Goal: Task Accomplishment & Management: Use online tool/utility

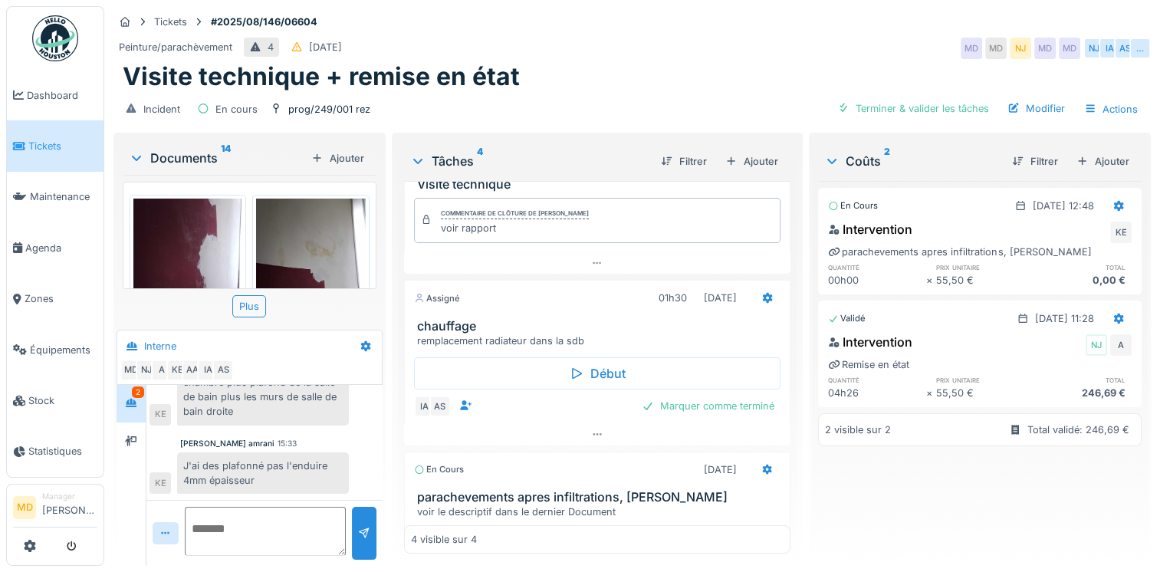
scroll to position [311, 0]
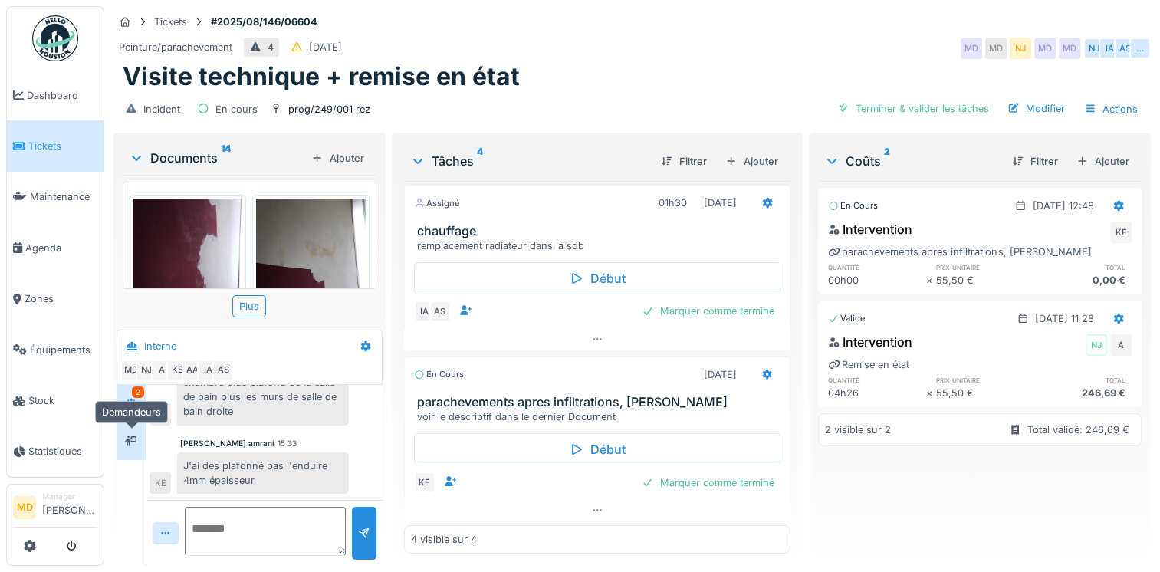
click at [123, 445] on div at bounding box center [131, 441] width 23 height 19
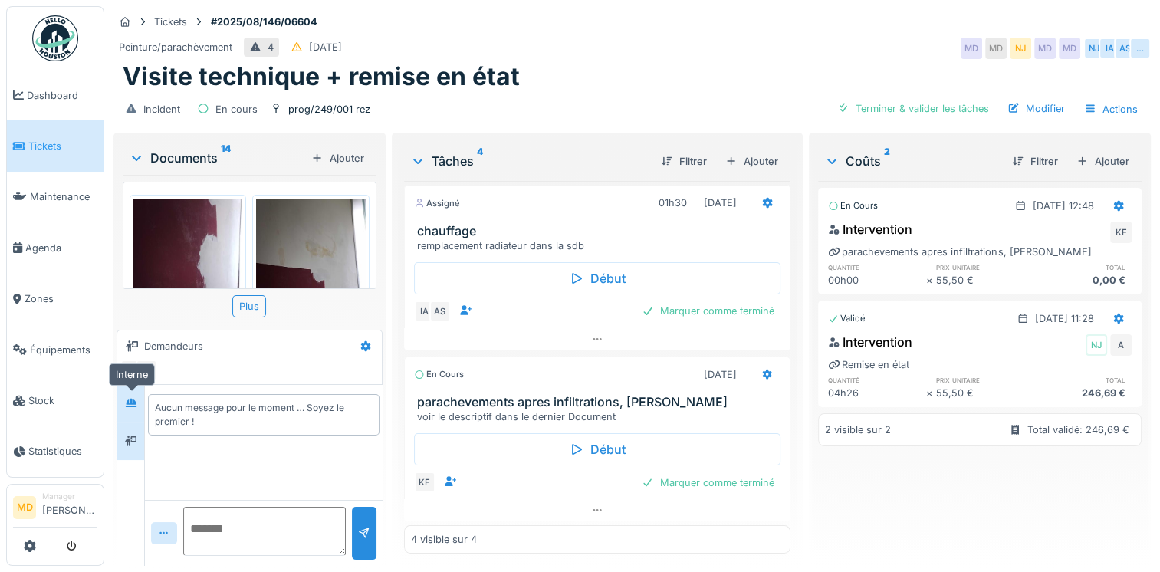
click at [133, 407] on div at bounding box center [131, 404] width 12 height 15
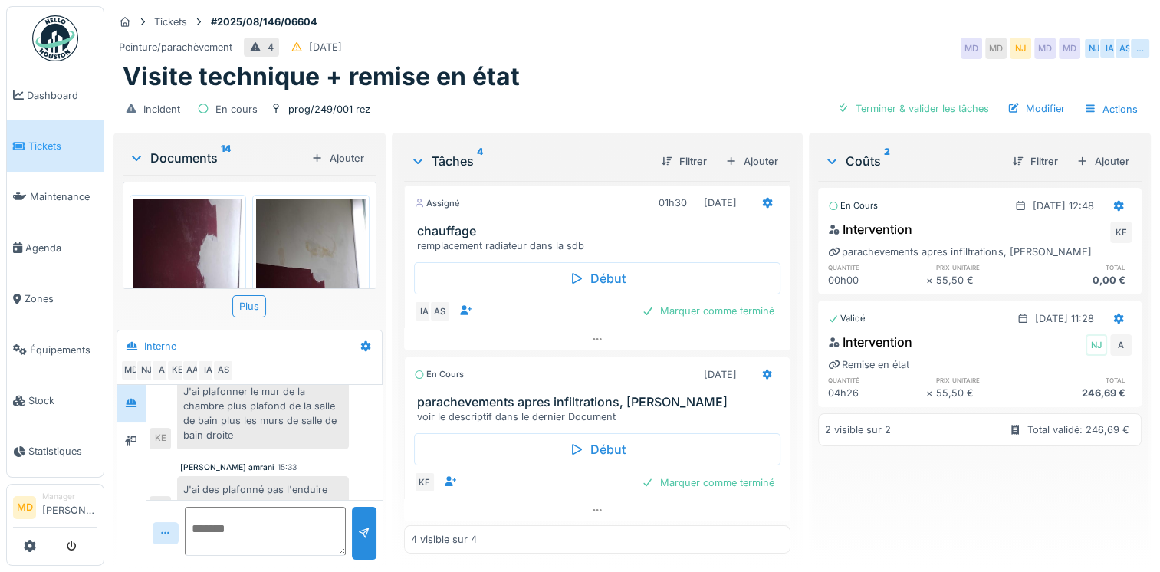
scroll to position [657, 0]
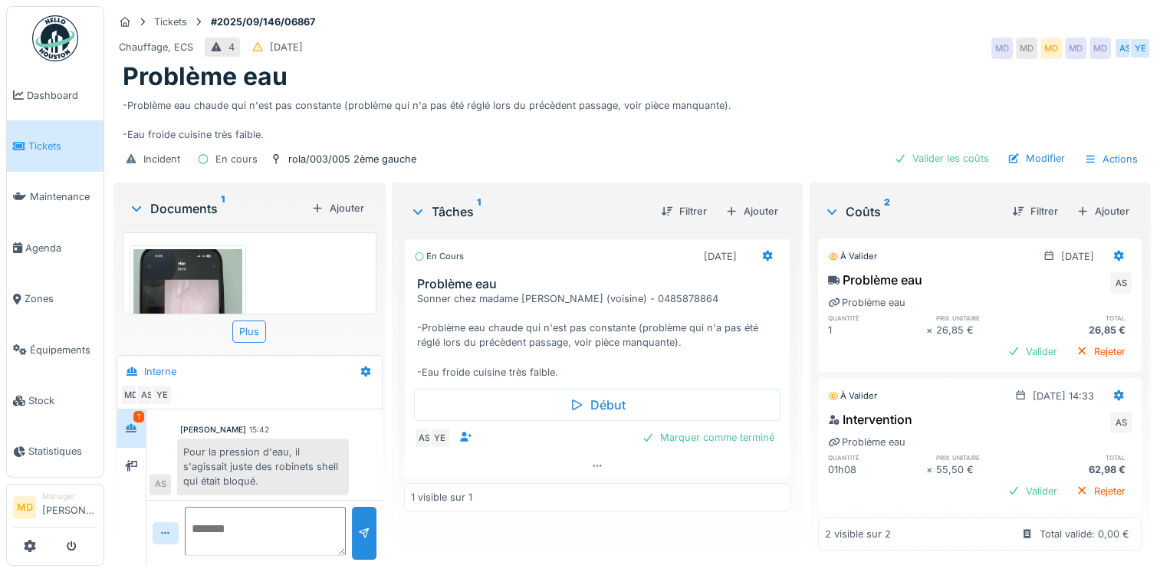
scroll to position [12, 0]
click at [140, 457] on div at bounding box center [131, 466] width 23 height 19
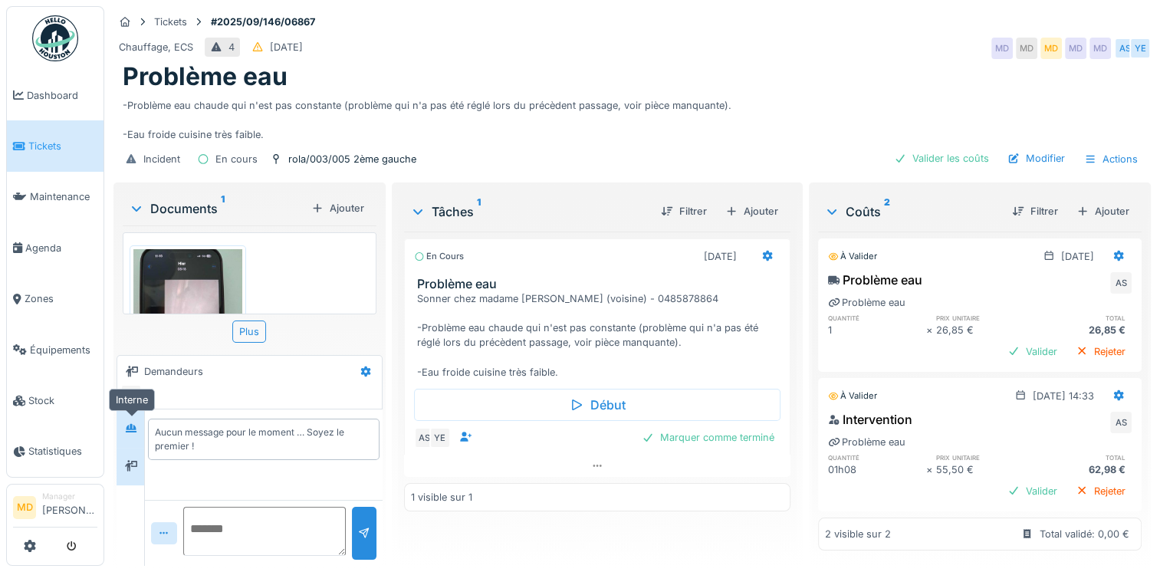
click at [136, 424] on icon at bounding box center [131, 428] width 11 height 8
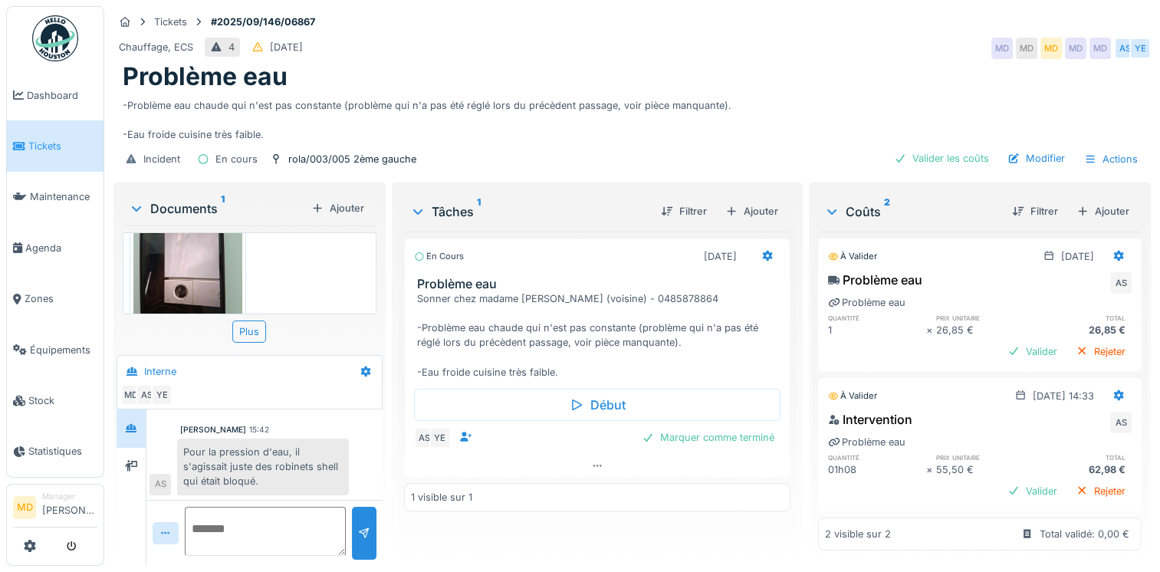
scroll to position [100, 0]
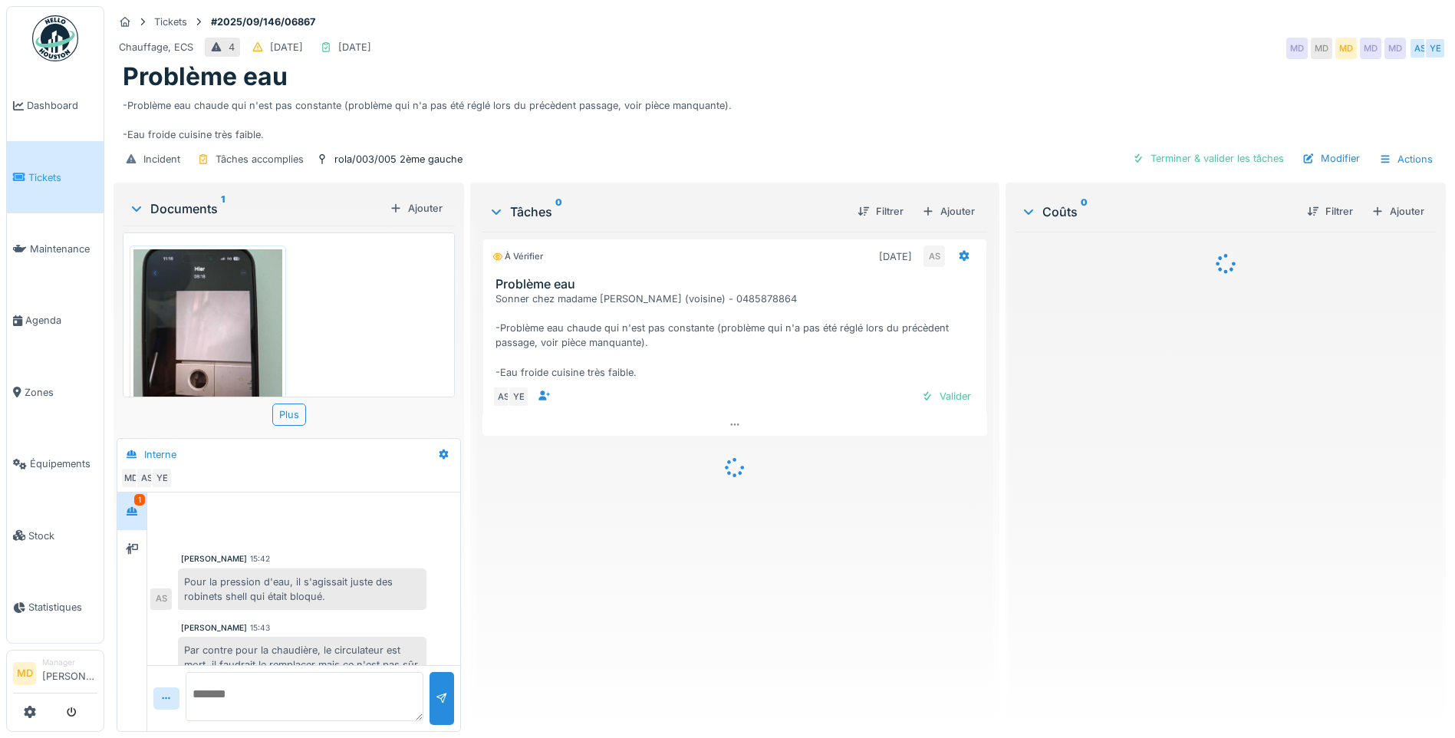
scroll to position [162, 0]
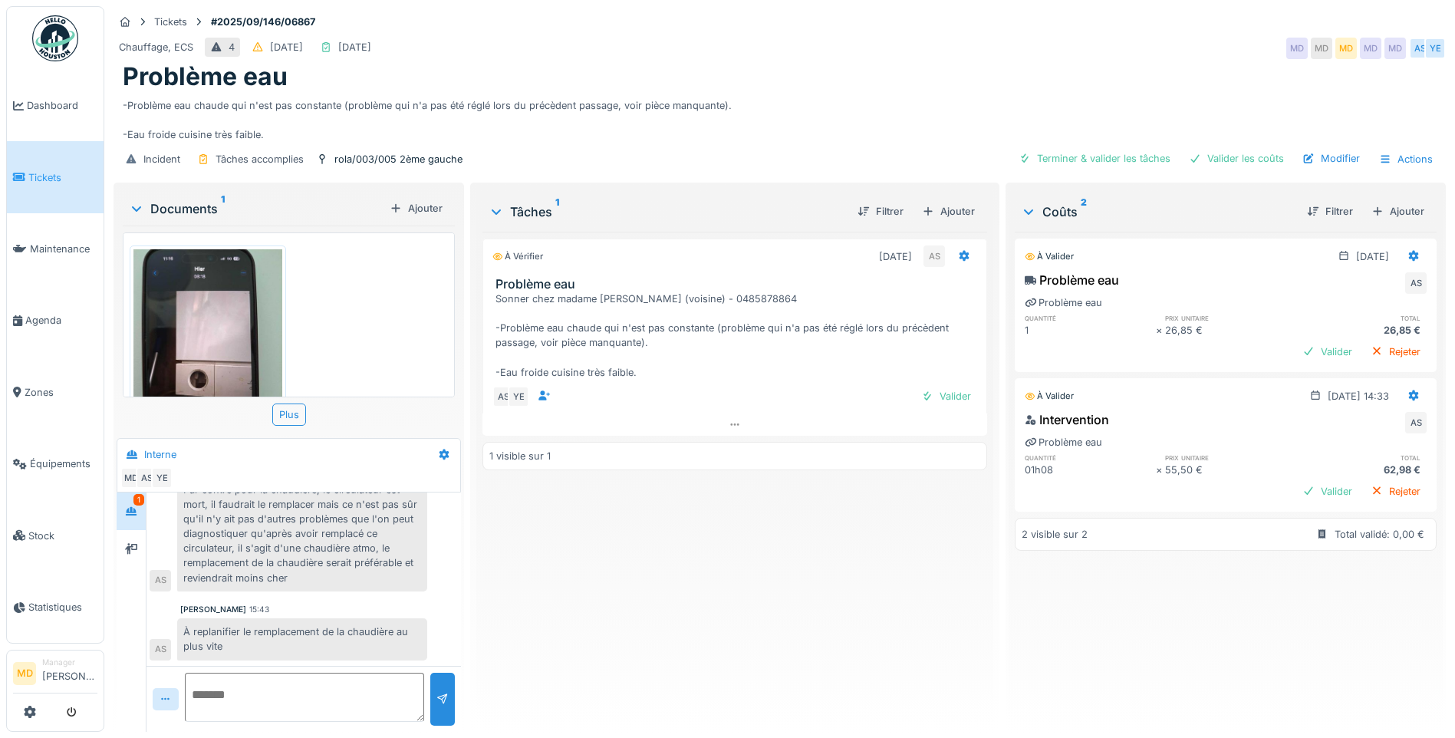
scroll to position [12, 0]
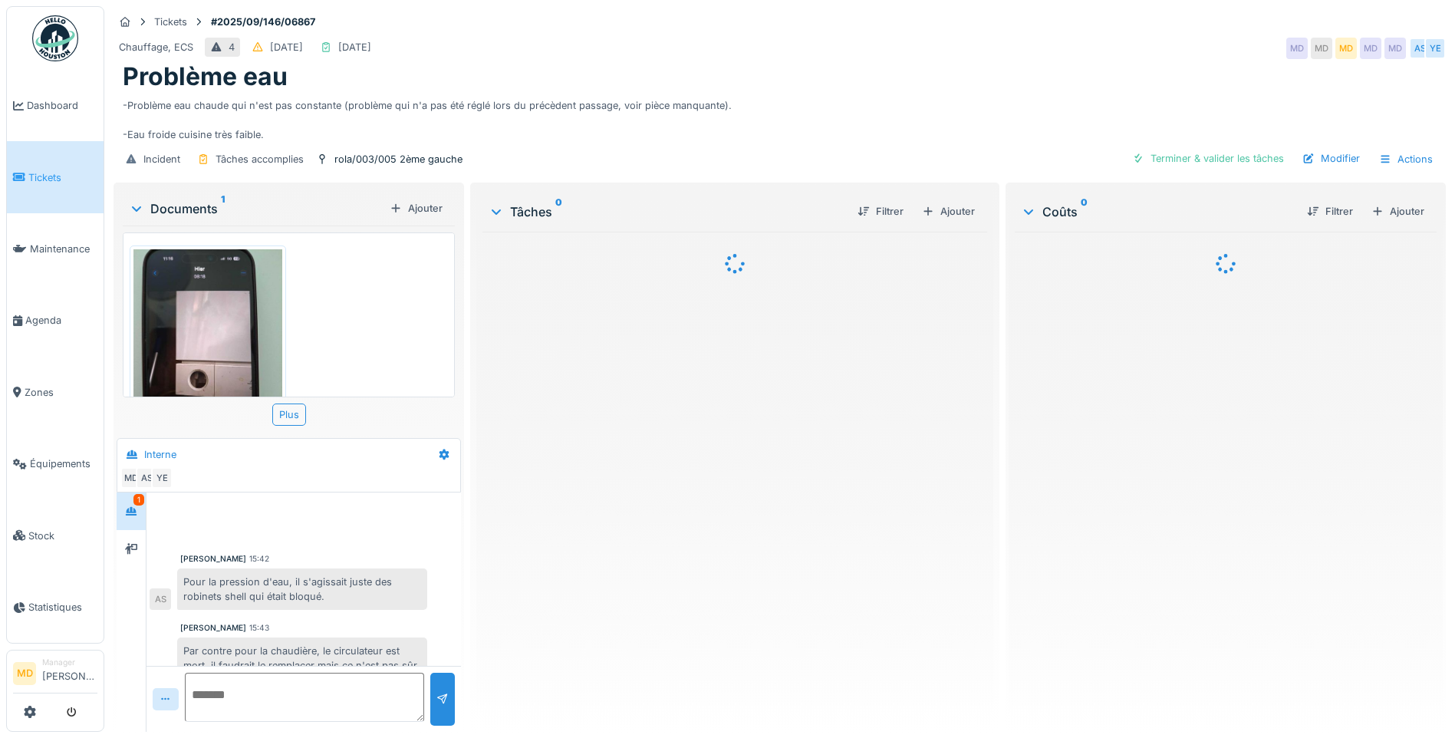
scroll to position [162, 0]
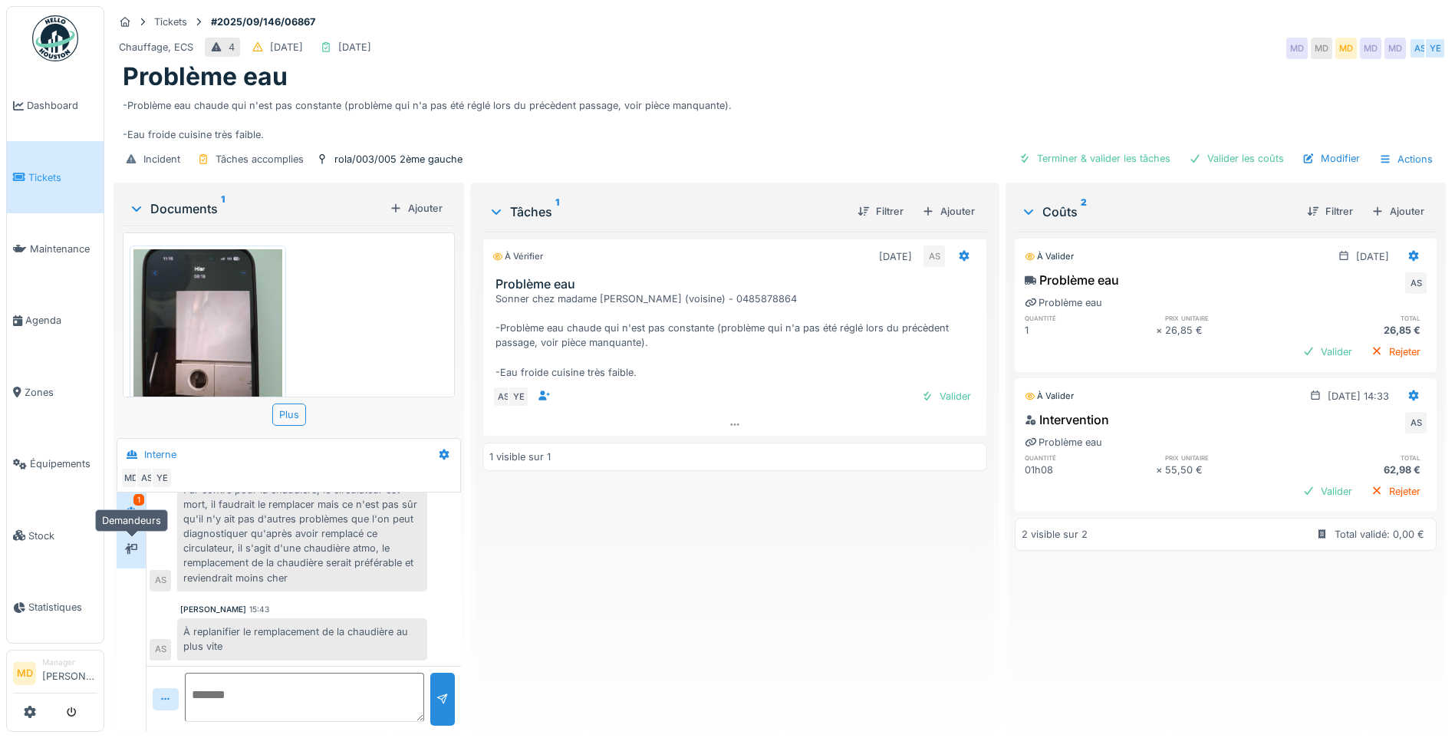
click at [137, 545] on icon at bounding box center [131, 548] width 12 height 11
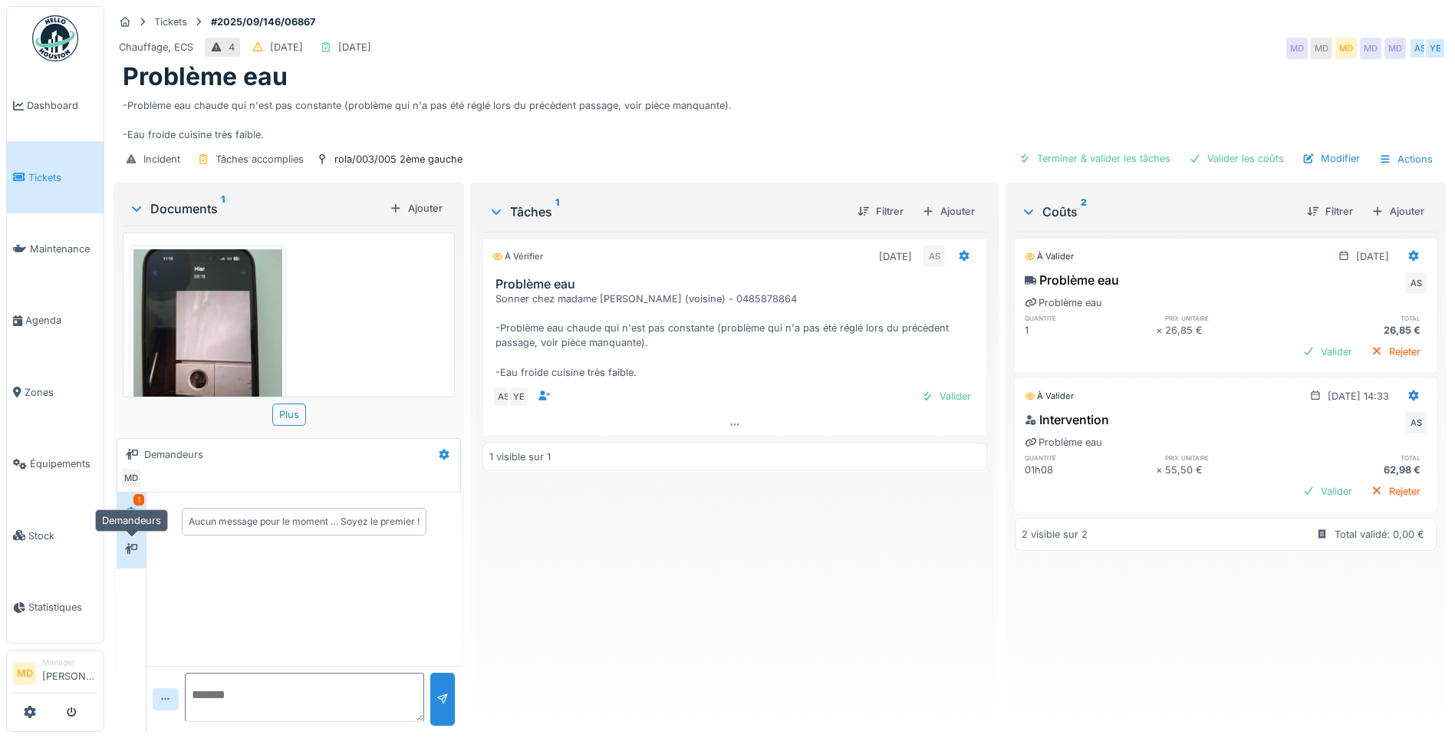
scroll to position [0, 0]
click at [137, 499] on div at bounding box center [131, 511] width 23 height 25
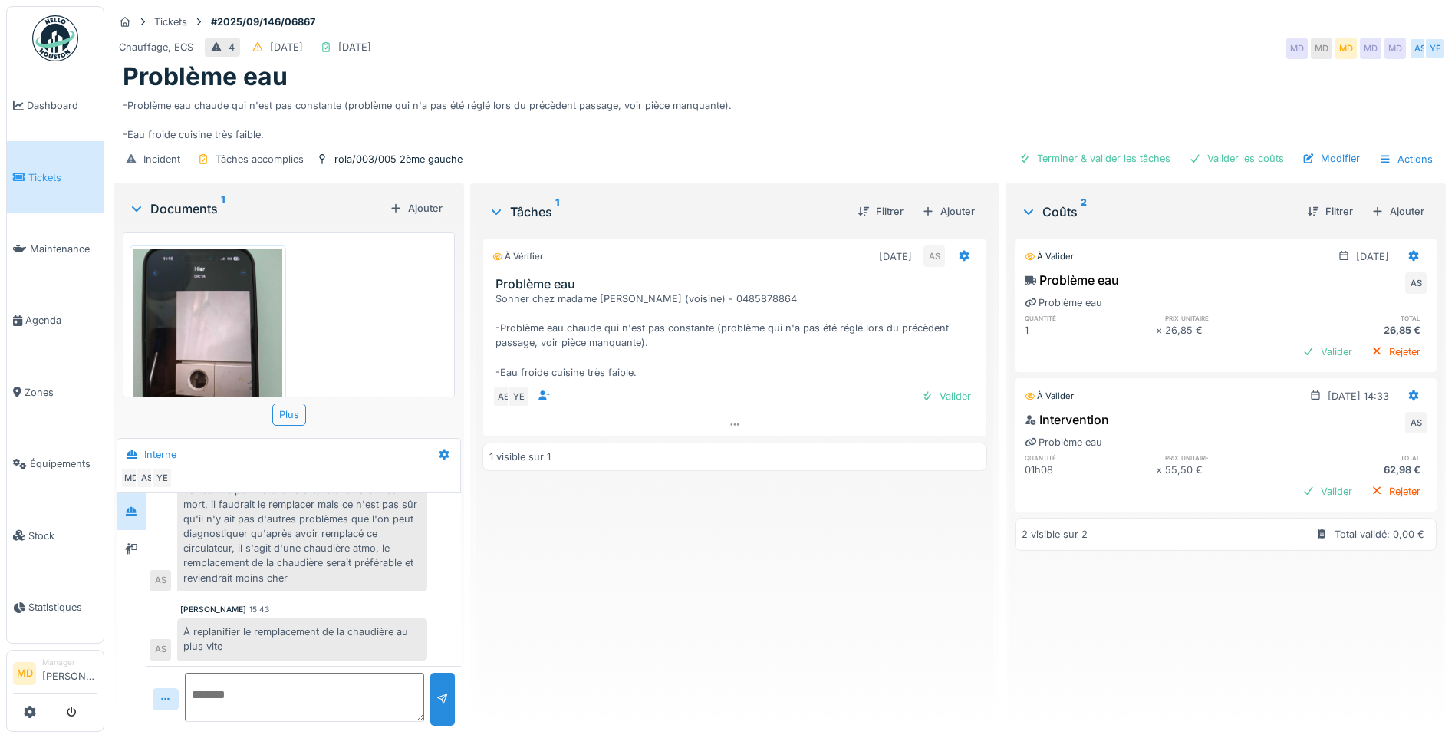
scroll to position [12, 0]
click at [942, 386] on div "Valider" at bounding box center [946, 396] width 62 height 21
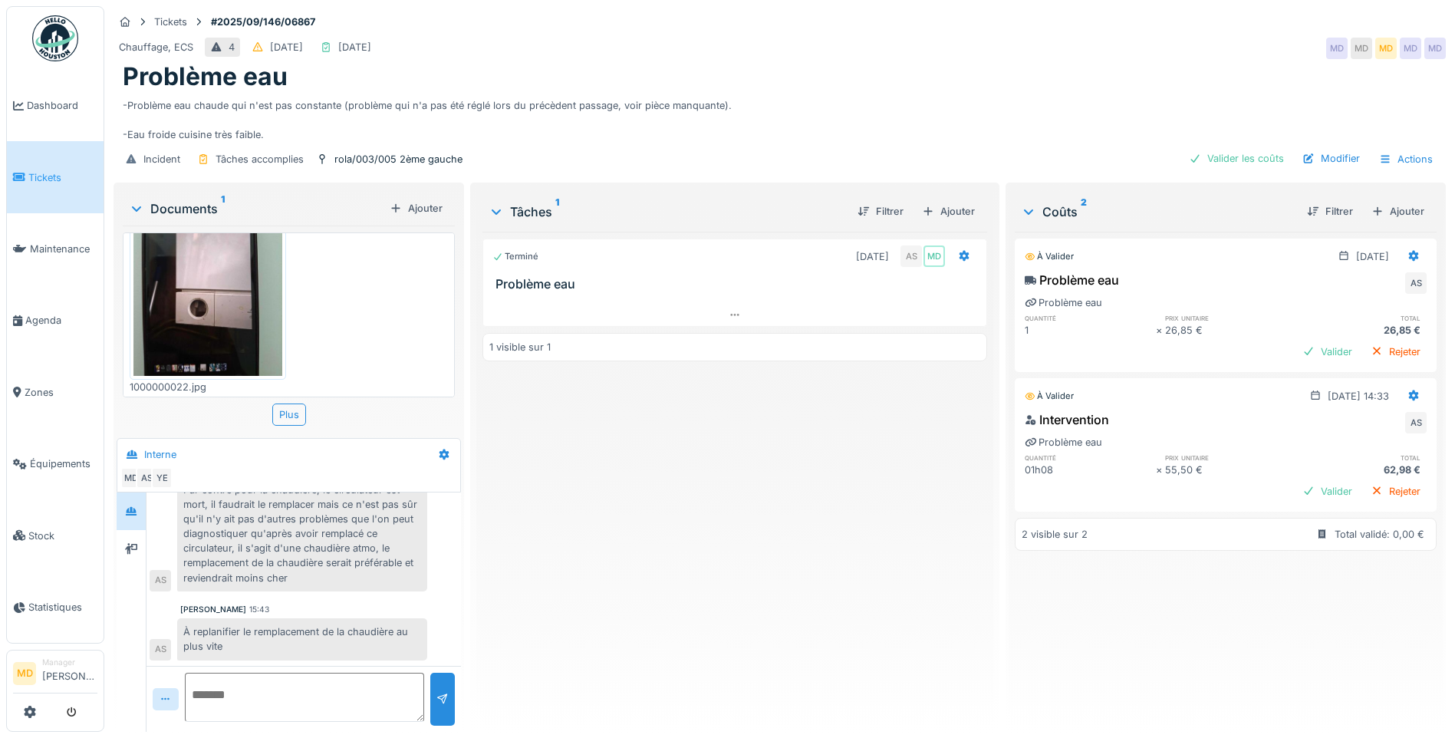
scroll to position [162, 0]
click at [258, 673] on textarea at bounding box center [304, 697] width 239 height 49
type textarea "**********"
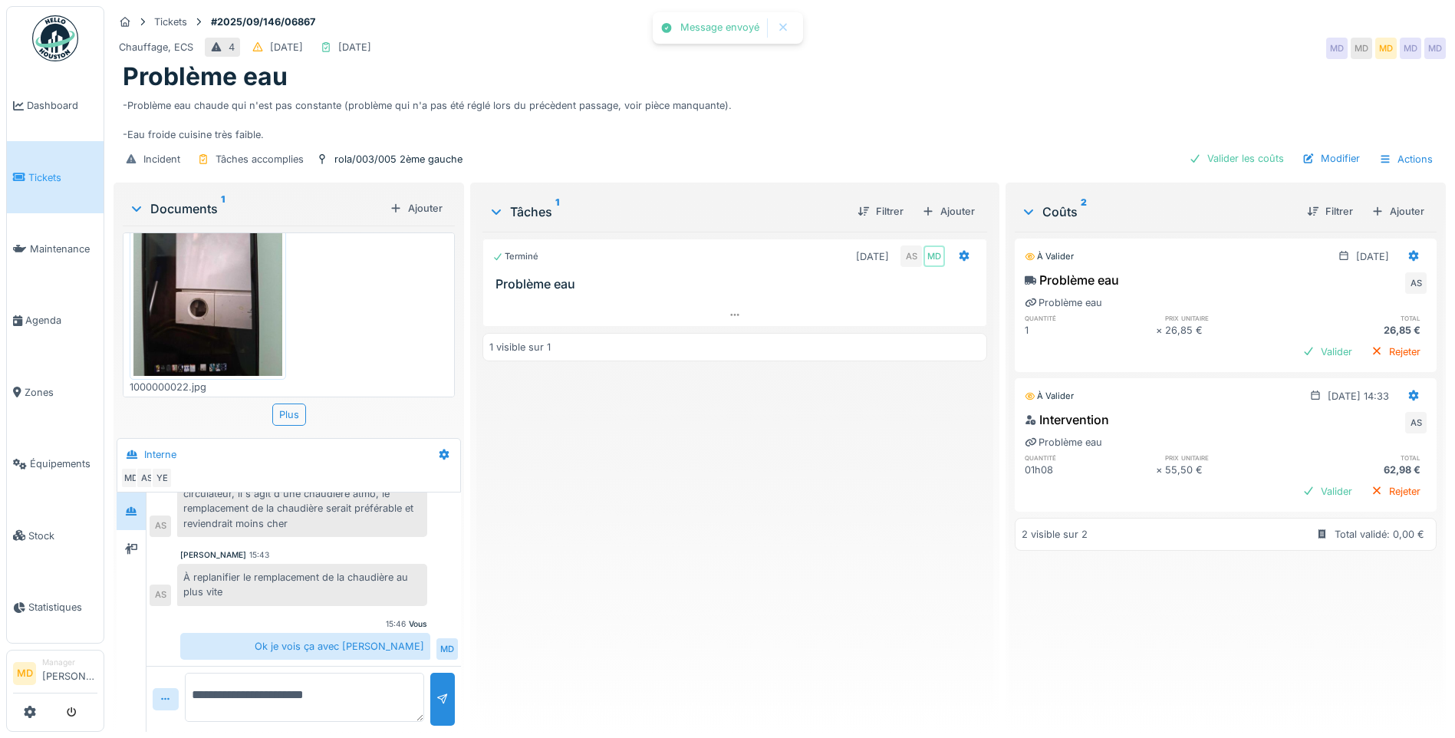
scroll to position [140, 0]
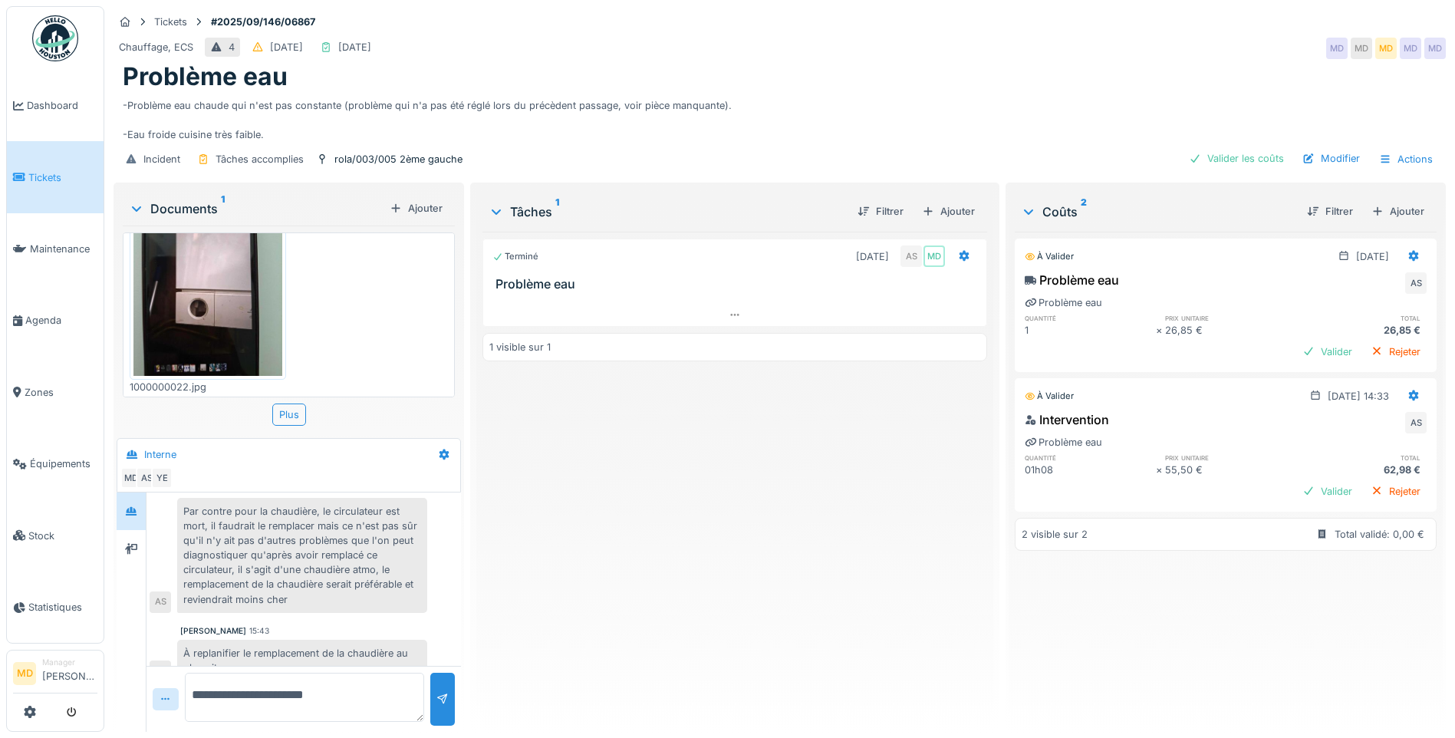
click at [320, 561] on div "Par contre pour la chaudière, le circulateur est mort, il faudrait le remplacer…" at bounding box center [302, 555] width 250 height 115
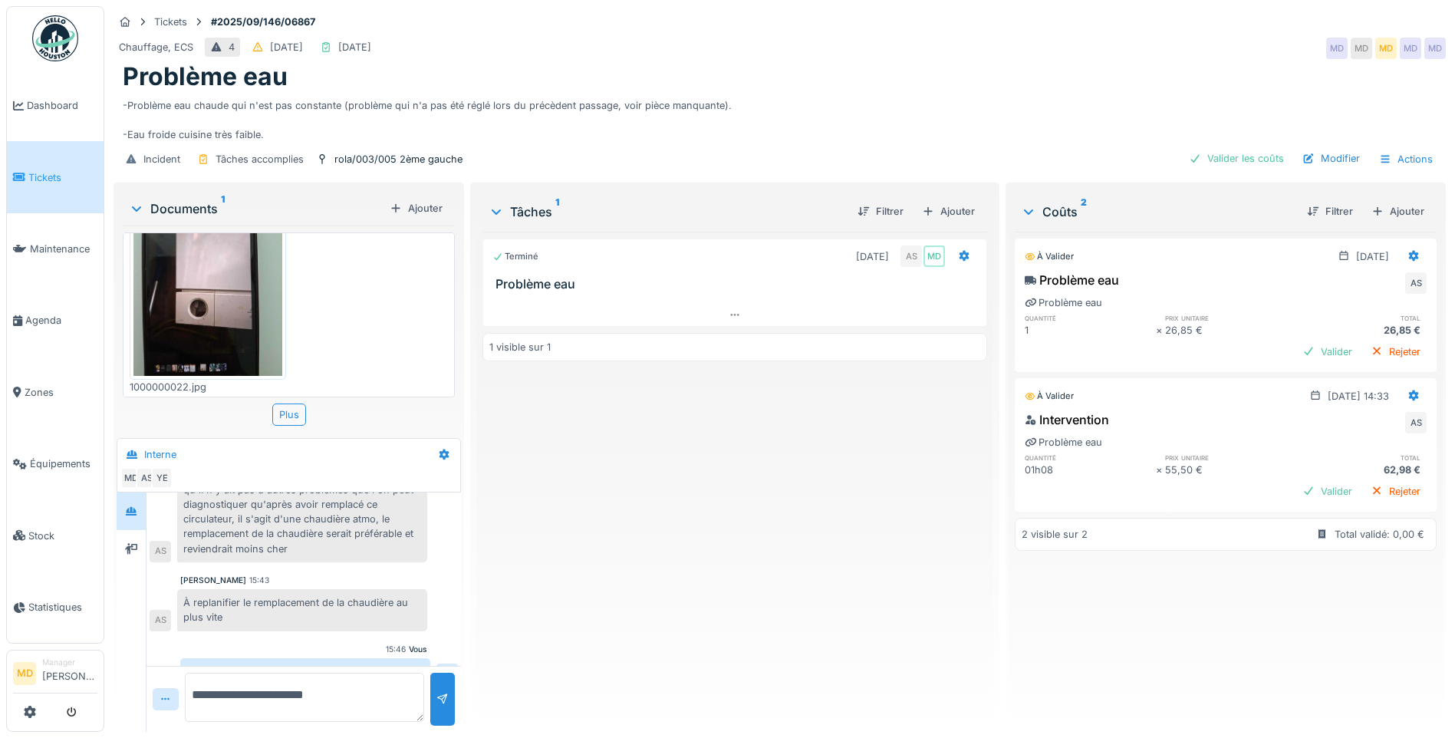
scroll to position [216, 0]
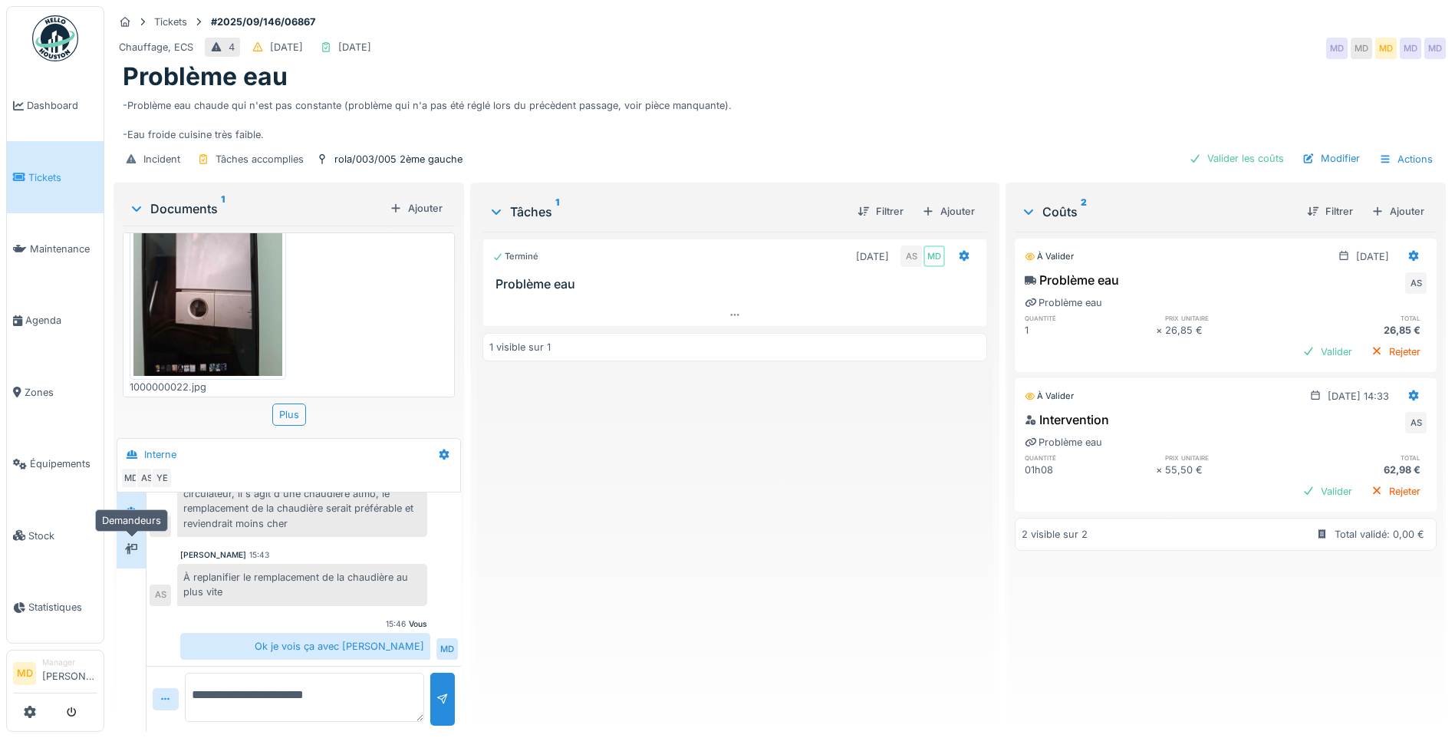
click at [135, 544] on icon at bounding box center [131, 549] width 12 height 10
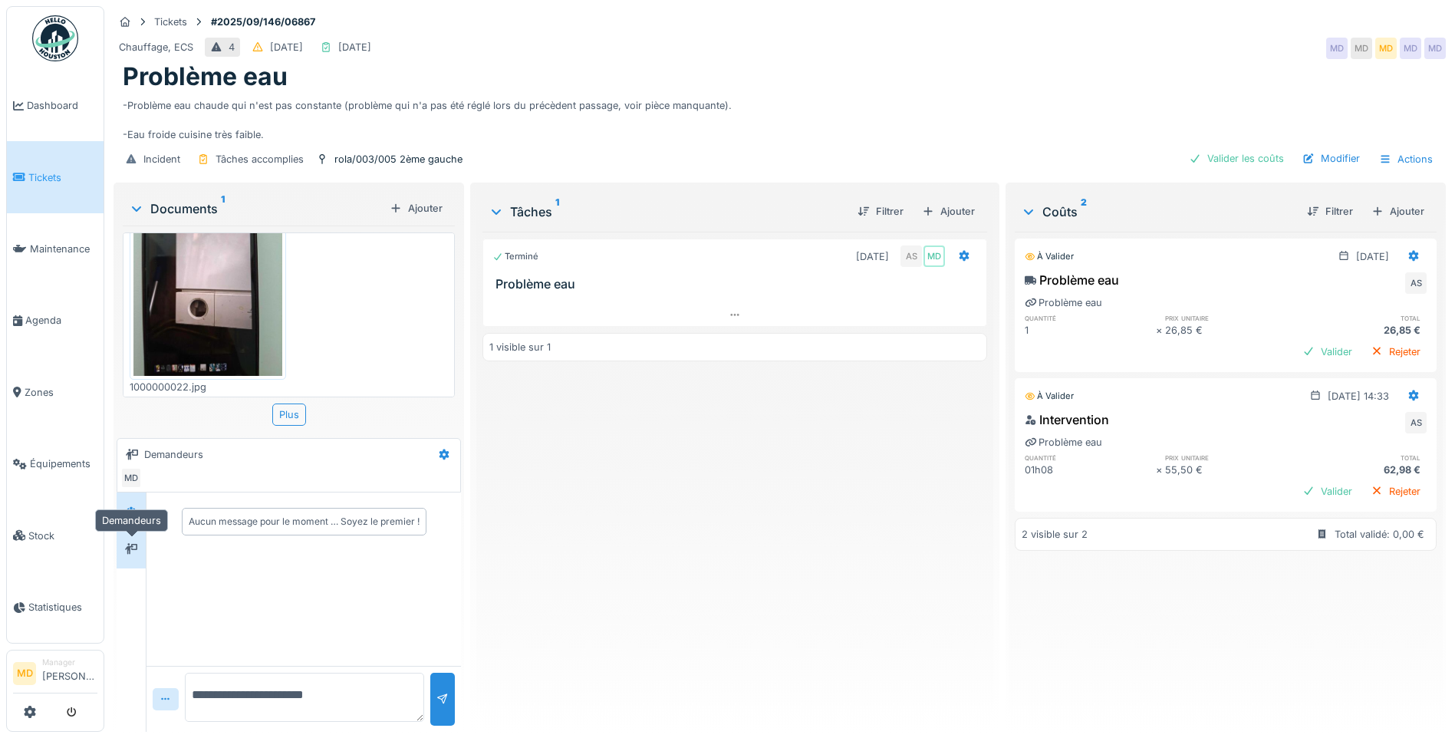
scroll to position [0, 0]
click at [134, 507] on icon at bounding box center [131, 511] width 11 height 8
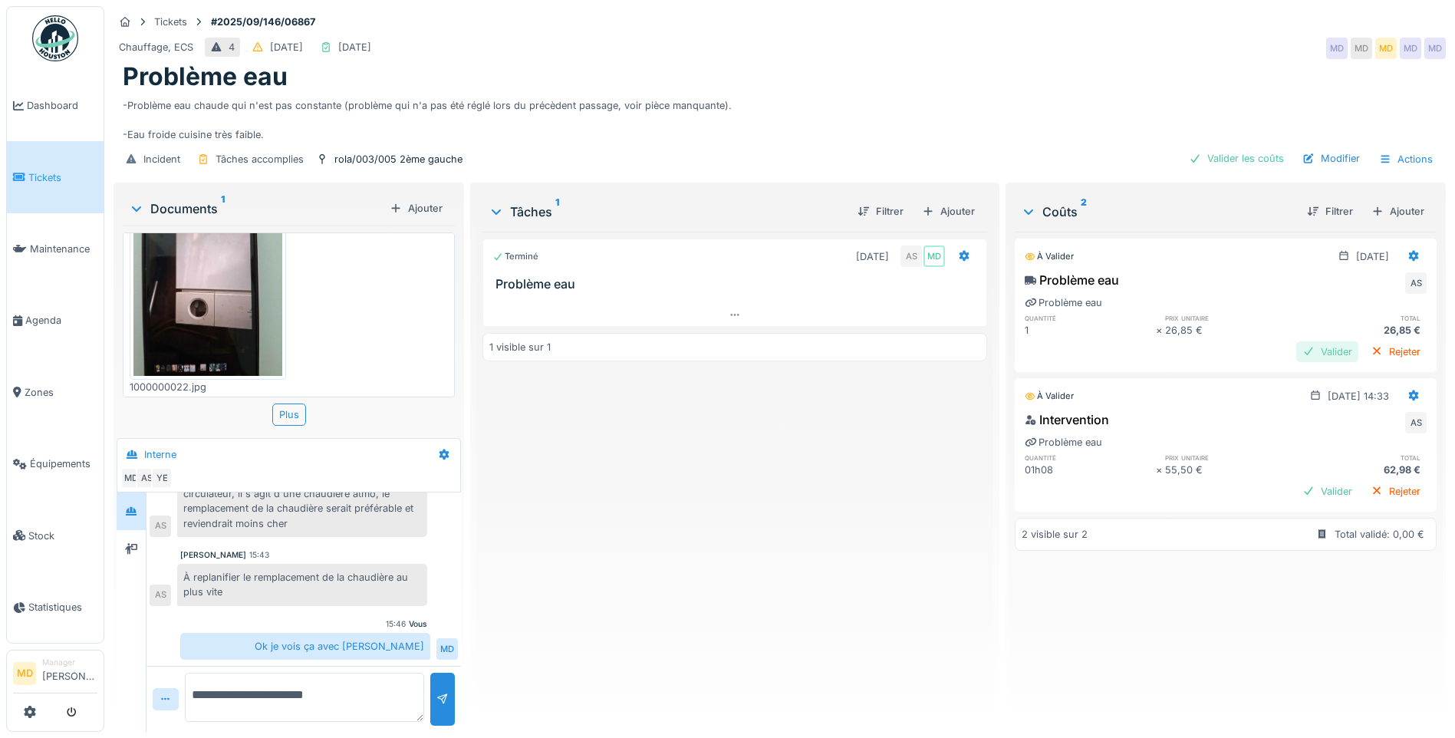
click at [1305, 341] on div "Valider" at bounding box center [1327, 351] width 62 height 21
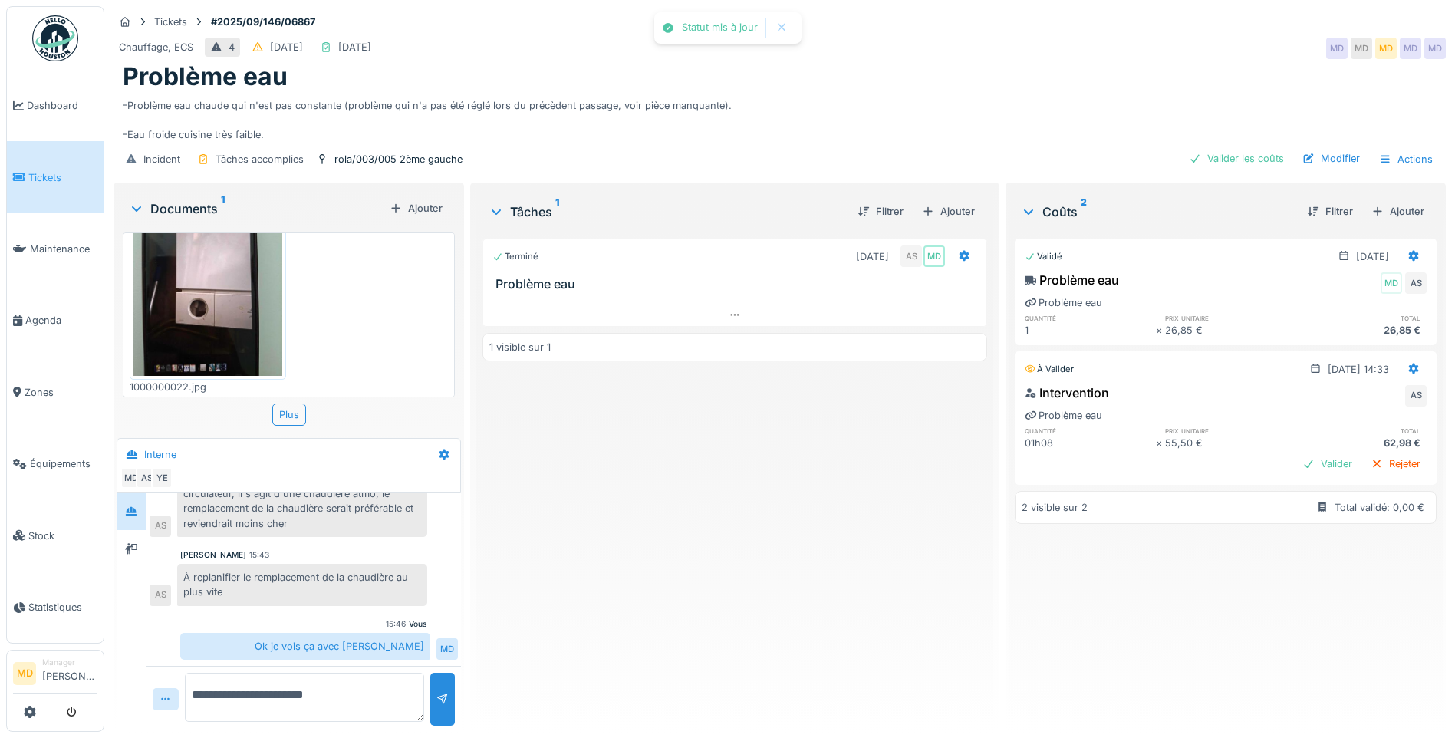
click at [1292, 440] on div "Intervention AS Problème eau quantité prix unitaire total 01h08 × 55,50 € 62,98…" at bounding box center [1226, 430] width 422 height 100
click at [1296, 453] on div "Valider" at bounding box center [1327, 463] width 62 height 21
click at [823, 425] on div "Terminé 08/09/2025 AS MD Problème eau 1 visible sur 1" at bounding box center [734, 476] width 505 height 488
click at [605, 552] on div "Terminé 08/09/2025 AS MD Problème eau 1 visible sur 1" at bounding box center [734, 476] width 505 height 488
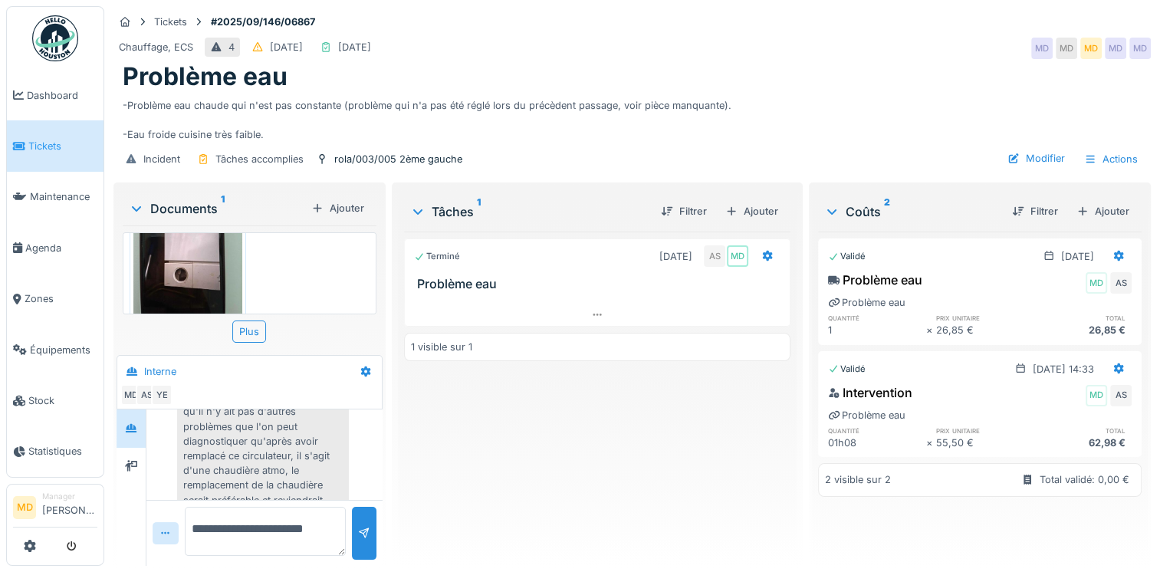
scroll to position [138, 0]
drag, startPoint x: 187, startPoint y: 445, endPoint x: 249, endPoint y: 453, distance: 62.7
click at [249, 453] on div "Par contre pour la chaudière, le circulateur est mort, il faudrait le remplacer…" at bounding box center [263, 518] width 172 height 174
click at [222, 449] on div "Par contre pour la chaudière, le circulateur est mort, il faudrait le remplacer…" at bounding box center [263, 518] width 172 height 174
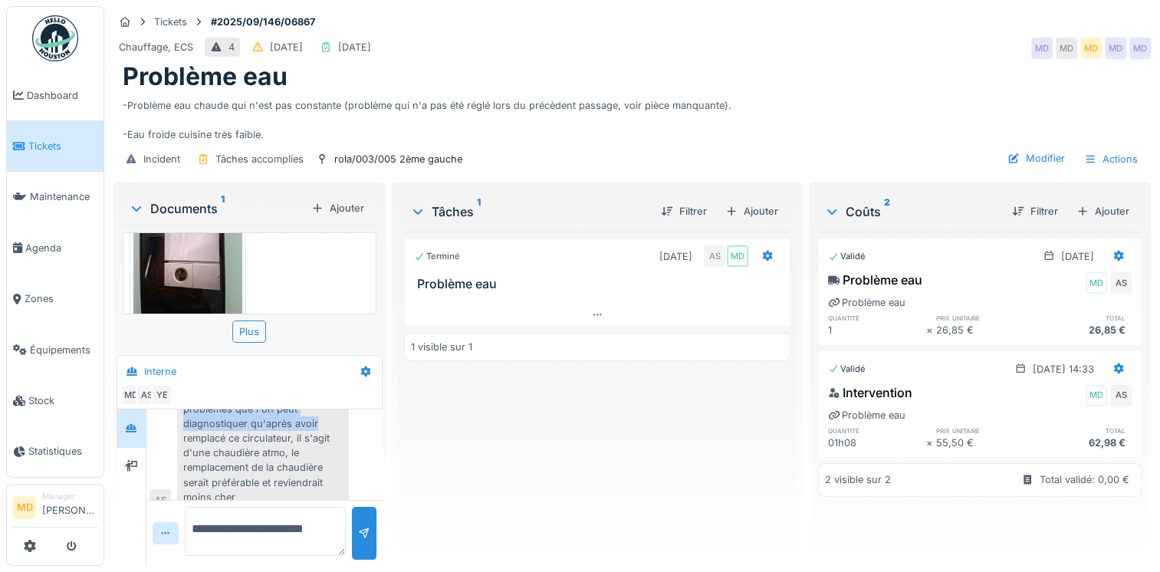
scroll to position [225, 0]
drag, startPoint x: 183, startPoint y: 446, endPoint x: 291, endPoint y: 434, distance: 108.1
click at [291, 434] on div "Par contre pour la chaudière, le circulateur est mort, il faudrait le remplacer…" at bounding box center [263, 431] width 172 height 174
copy div "circulateur est mort, il faudrait le remplacer mais ce n'est pas sûr qu'il n'y …"
click at [319, 467] on div "Par contre pour la chaudière, le circulateur est mort, il faudrait le remplacer…" at bounding box center [263, 431] width 172 height 174
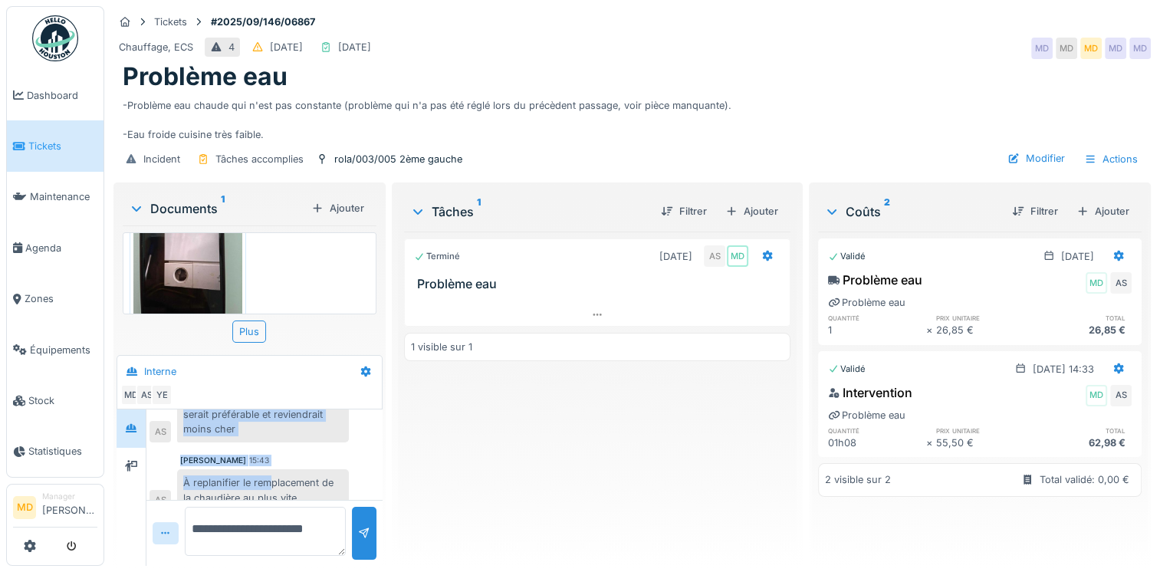
scroll to position [301, 0]
drag, startPoint x: 181, startPoint y: 460, endPoint x: 298, endPoint y: 417, distance: 124.2
click at [298, 417] on div "Par contre pour la chaudière, le circulateur est mort, il faudrait le remplacer…" at bounding box center [263, 355] width 172 height 174
drag, startPoint x: 298, startPoint y: 417, endPoint x: 210, endPoint y: 413, distance: 87.6
copy div "remplacement de la chaudière serait préférable et reviendrait moins cher"
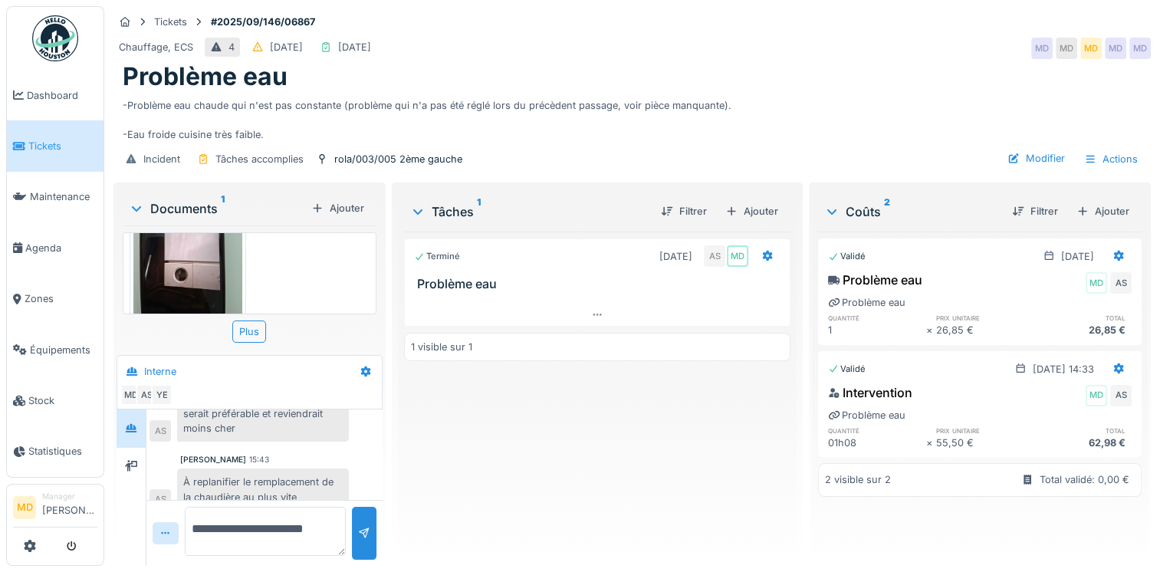
click at [257, 477] on div "À replanifier le remplacement de la chaudière au plus vite" at bounding box center [263, 489] width 172 height 41
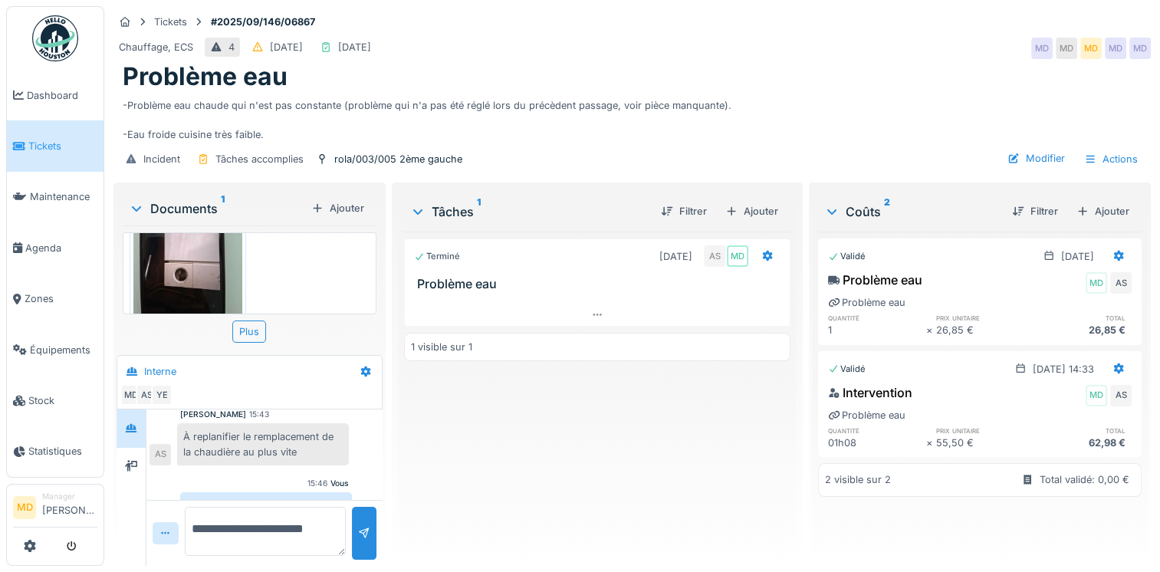
scroll to position [371, 0]
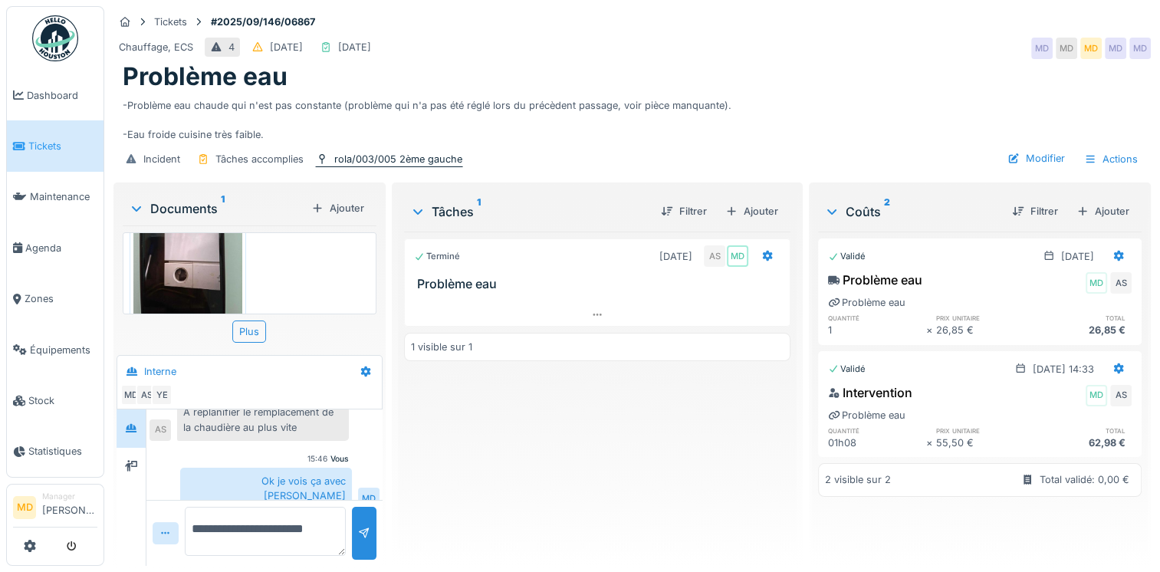
click at [422, 152] on div "rola/003/005 2ème gauche" at bounding box center [398, 159] width 128 height 15
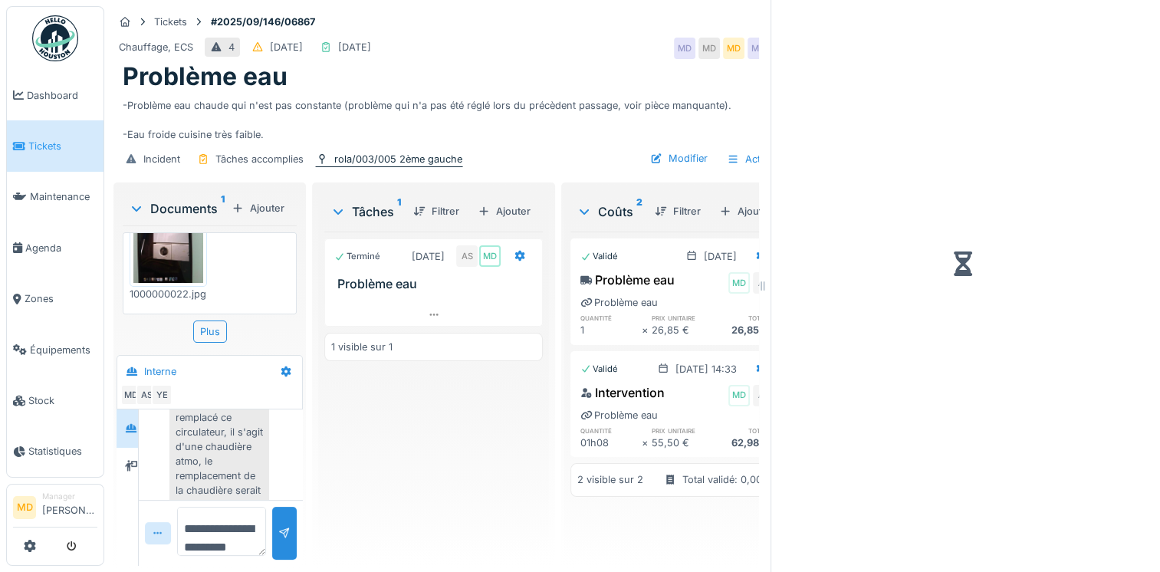
scroll to position [548, 0]
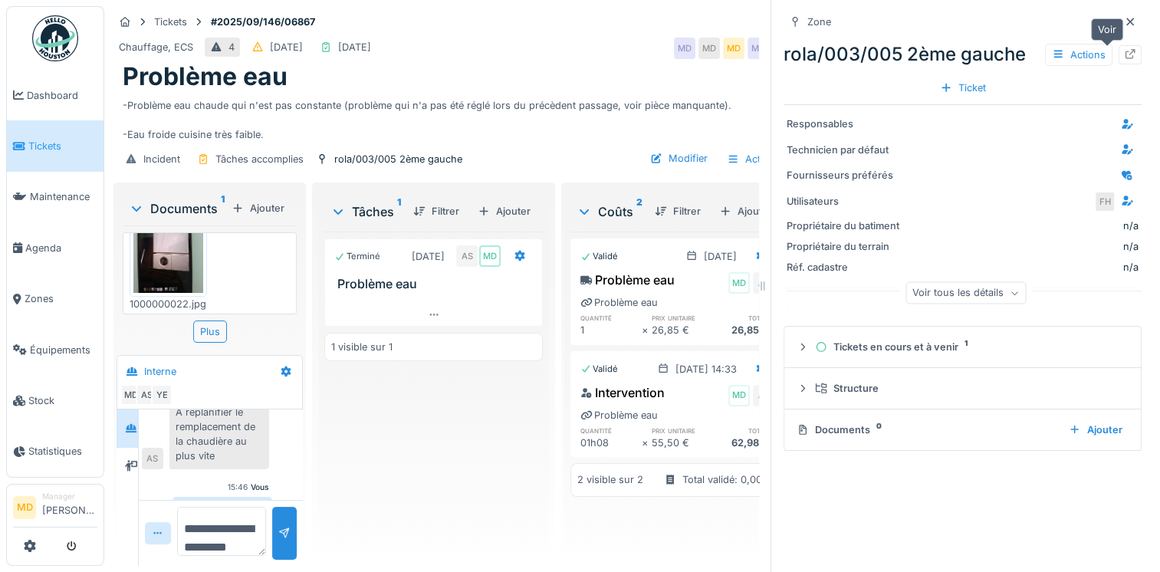
click at [1124, 49] on icon at bounding box center [1130, 54] width 12 height 10
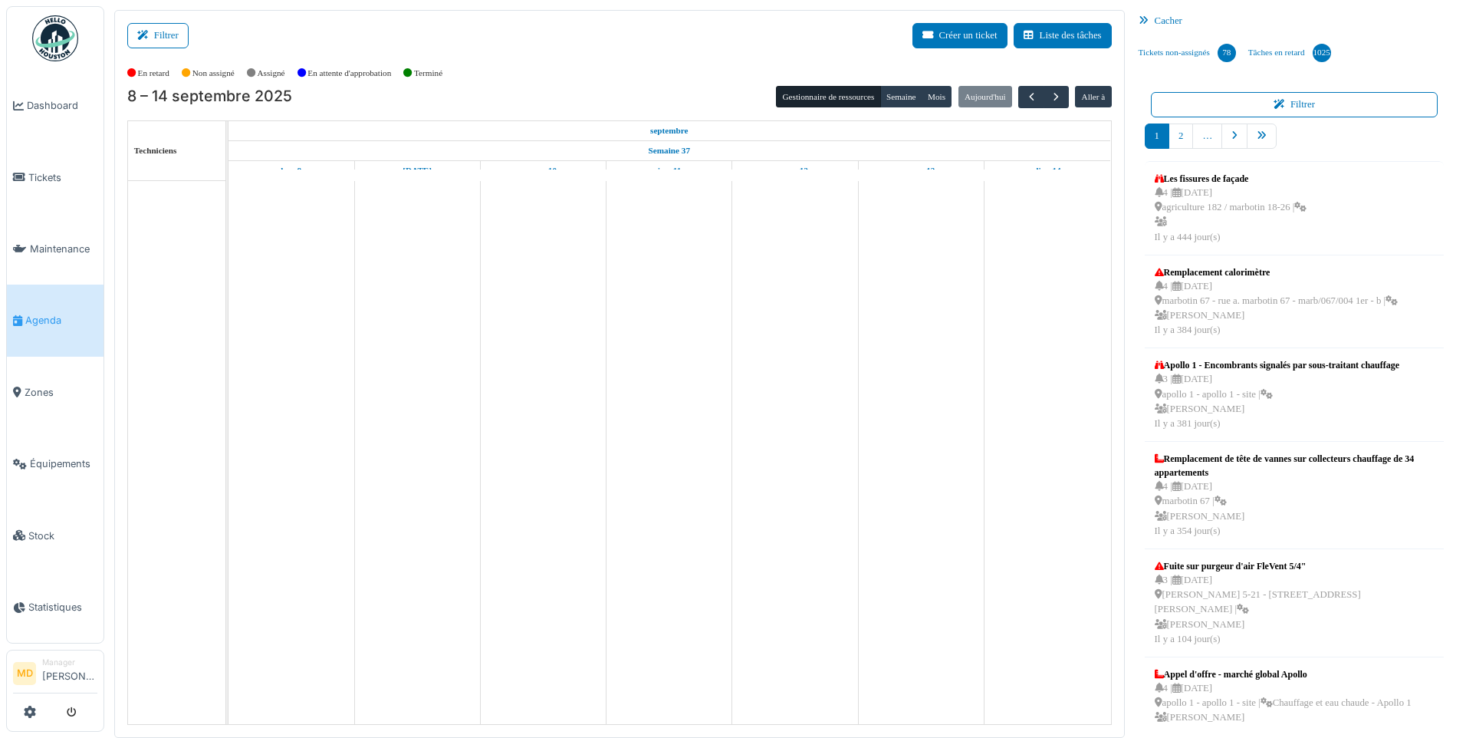
click at [159, 41] on button "Filtrer" at bounding box center [157, 35] width 61 height 25
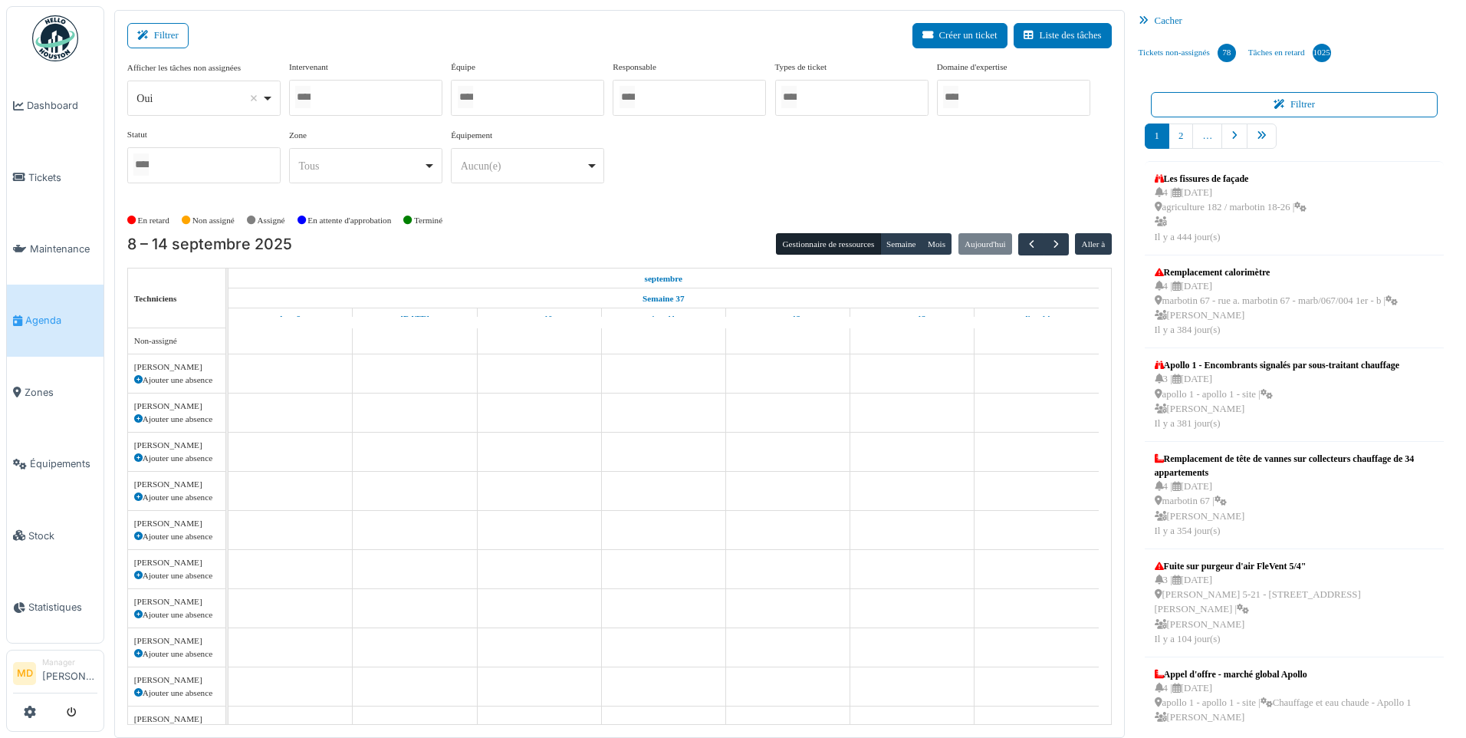
click at [308, 99] on input "Tous" at bounding box center [302, 97] width 15 height 22
type input "****"
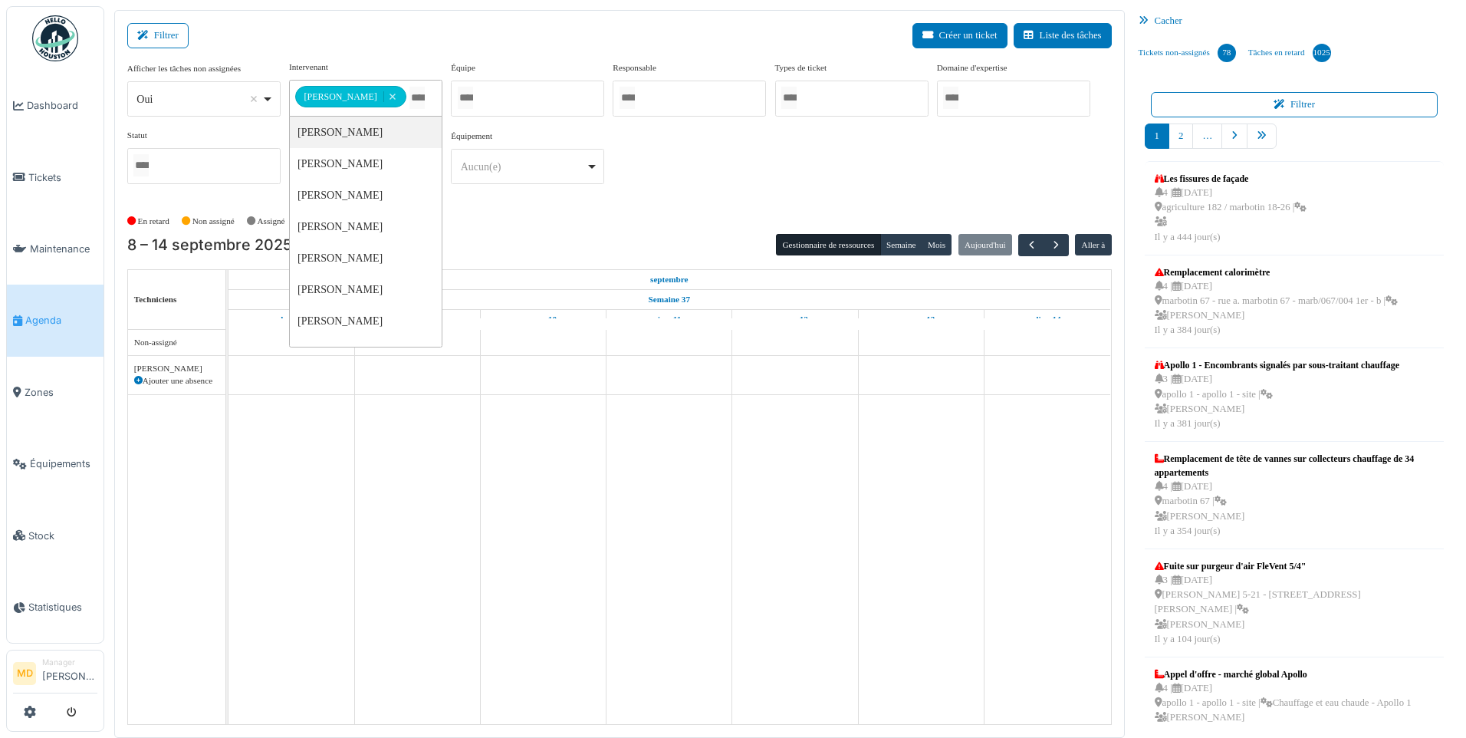
click at [729, 225] on div "En retard Non assigné [GEOGRAPHIC_DATA] En attente d'approbation Terminé" at bounding box center [619, 221] width 985 height 25
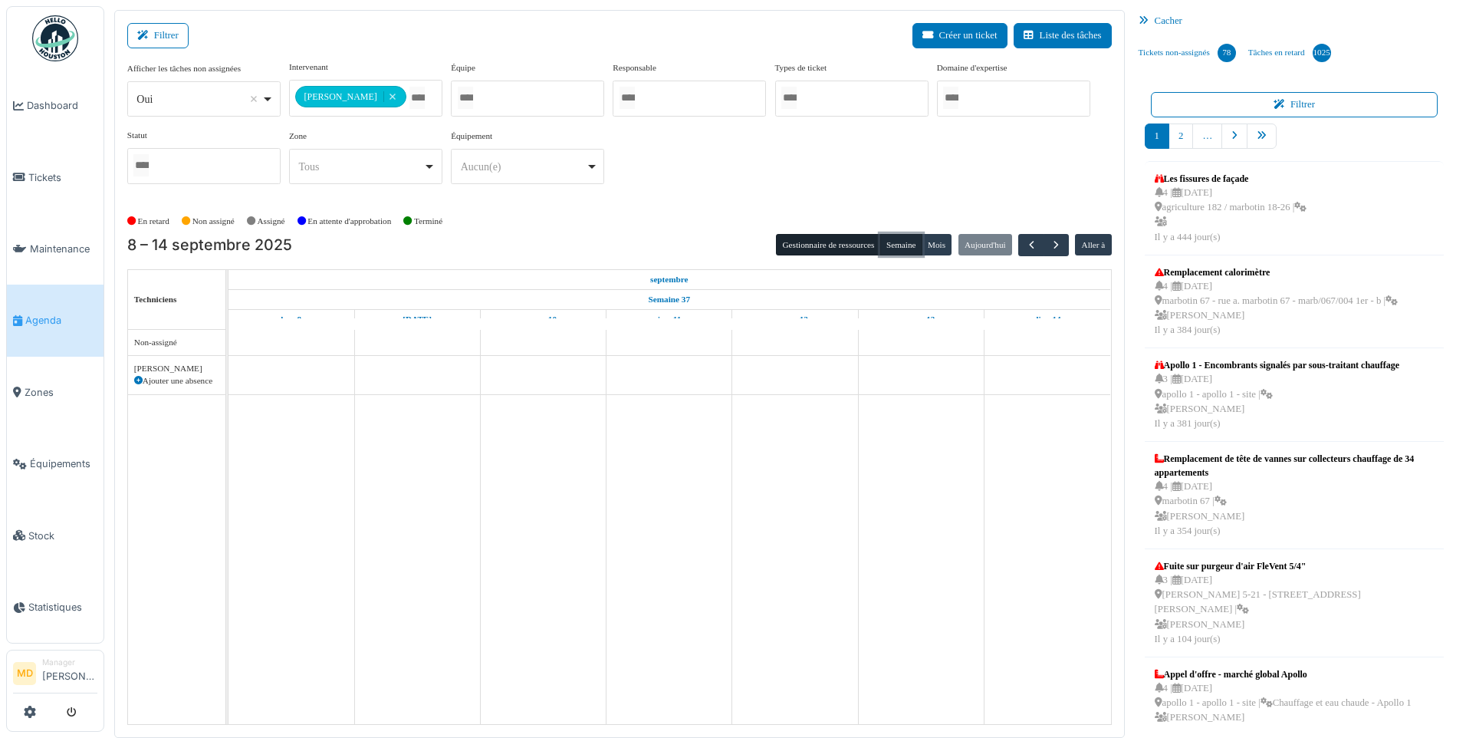
click at [906, 245] on button "Semaine" at bounding box center [901, 244] width 42 height 21
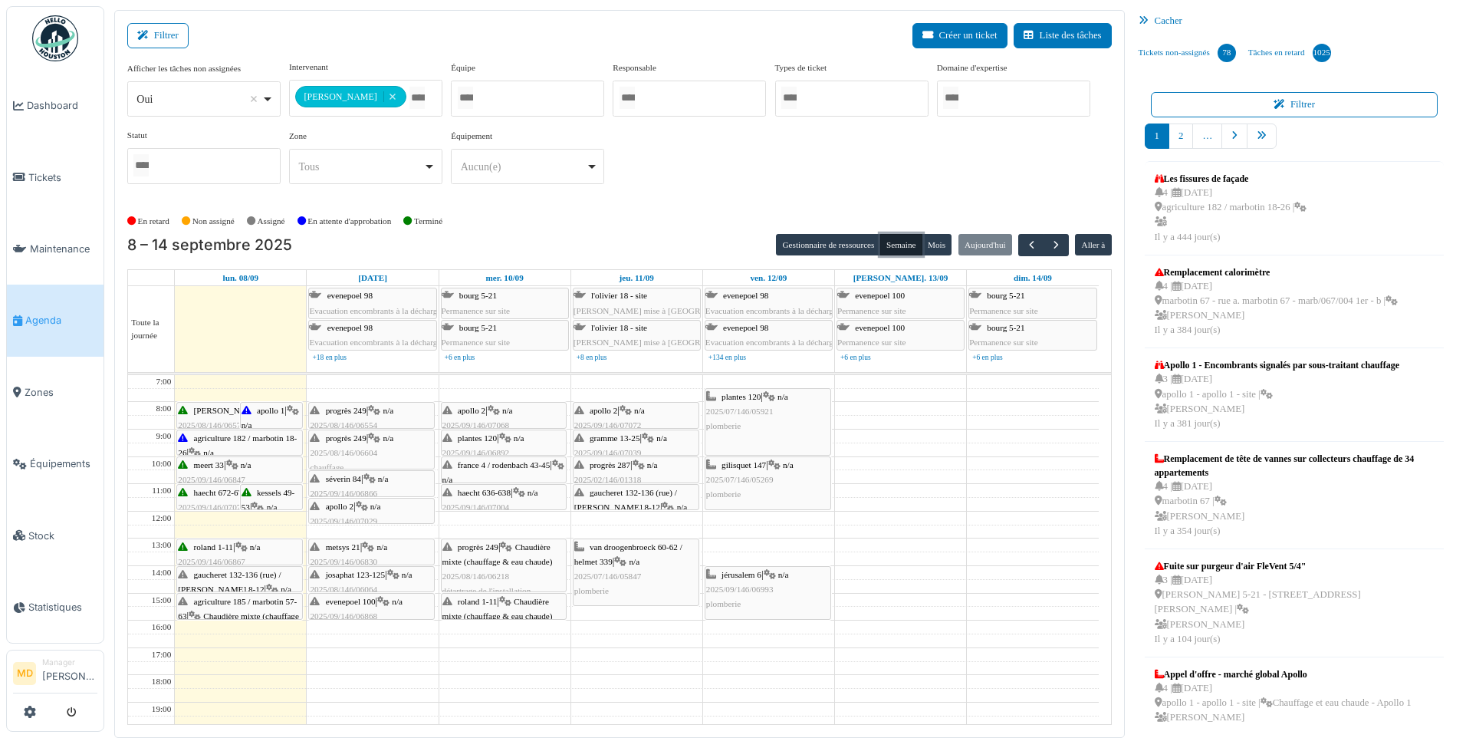
click at [768, 591] on span "2025/09/146/06993" at bounding box center [739, 588] width 67 height 9
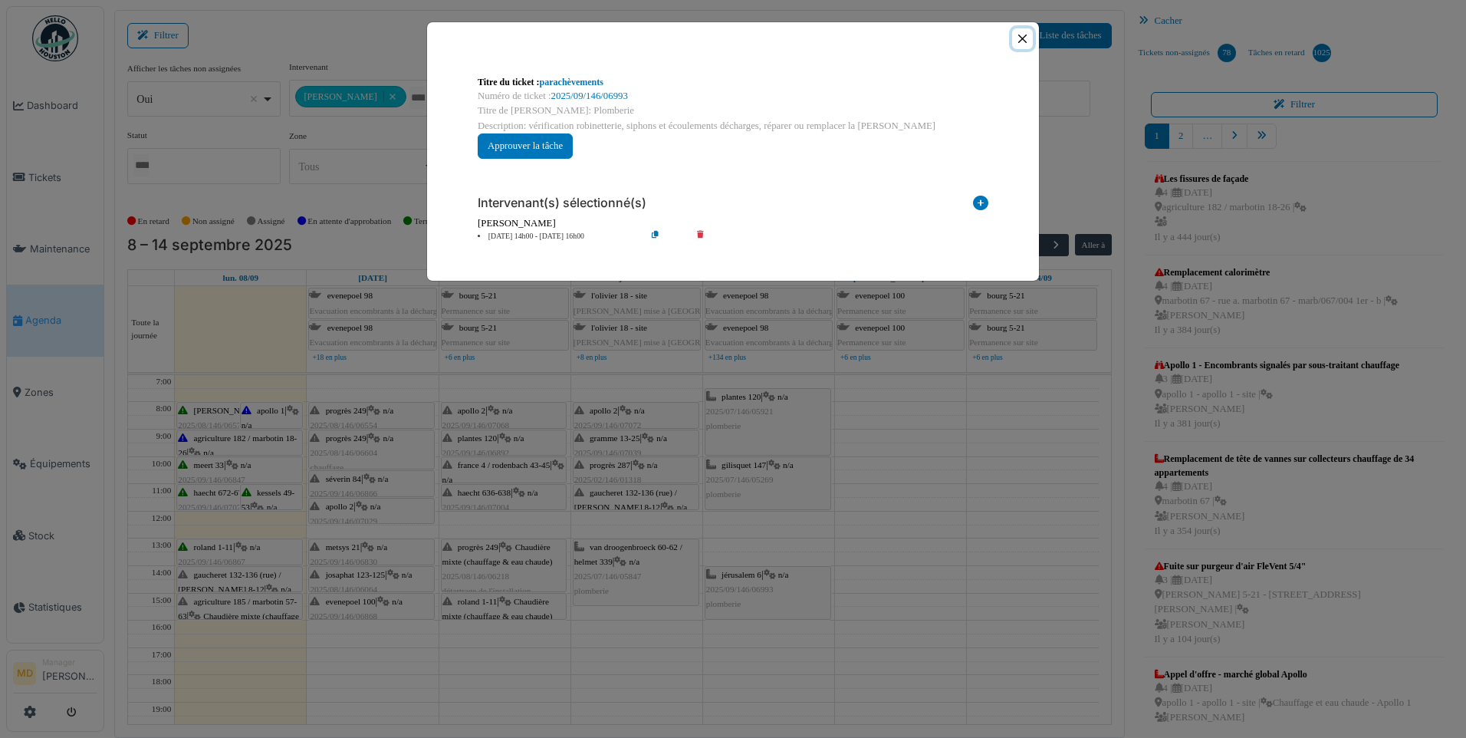
click at [1017, 41] on button "Close" at bounding box center [1022, 38] width 21 height 21
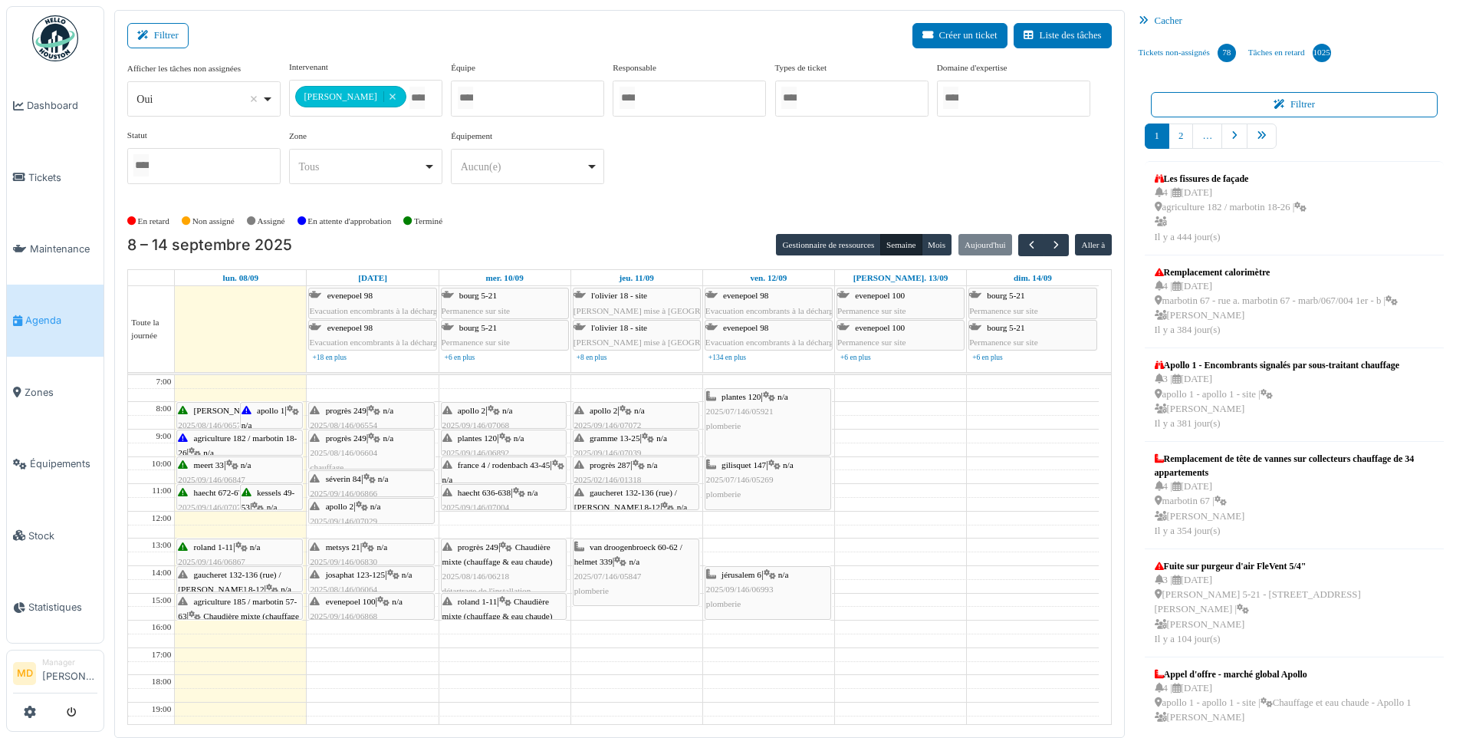
click at [245, 549] on icon at bounding box center [241, 547] width 12 height 10
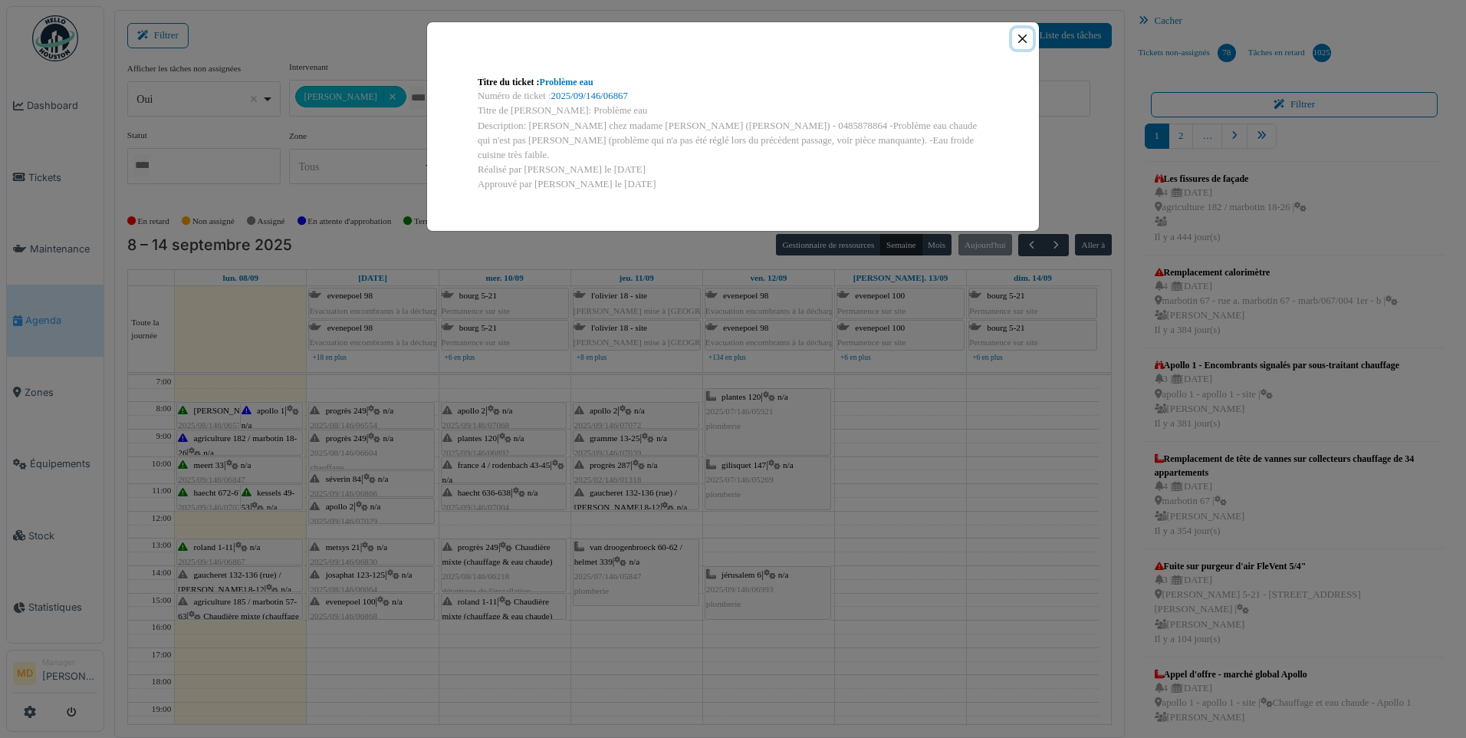
click at [1028, 41] on button "Close" at bounding box center [1022, 38] width 21 height 21
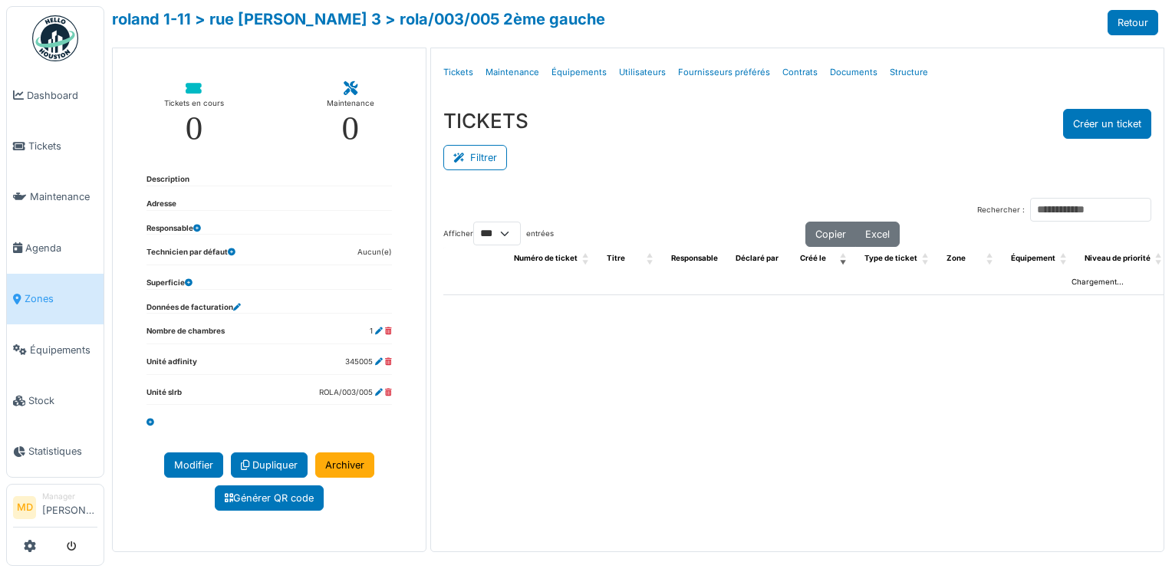
select select "***"
